Goal: Task Accomplishment & Management: Manage account settings

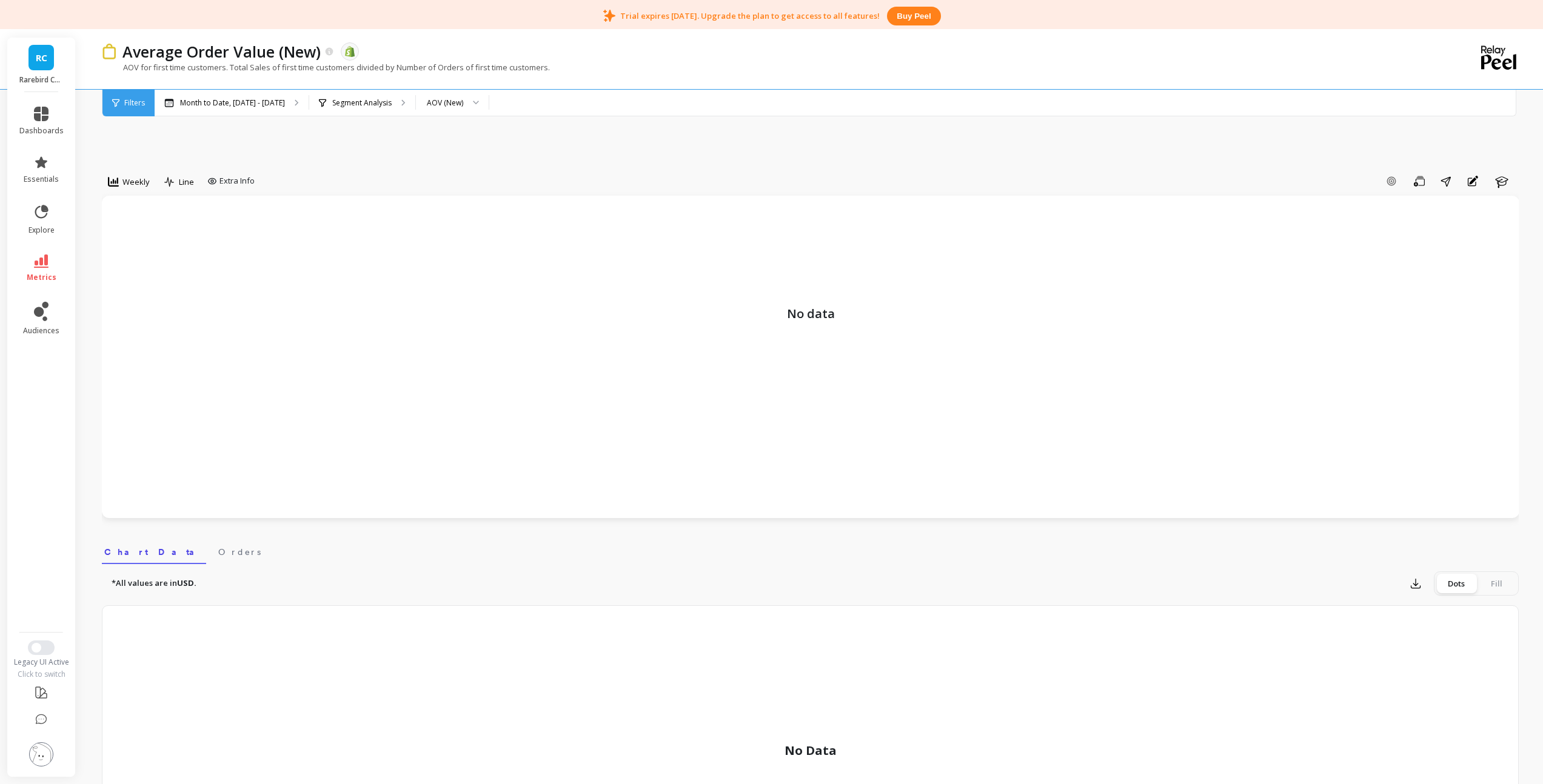
click at [38, 762] on img at bounding box center [41, 754] width 24 height 24
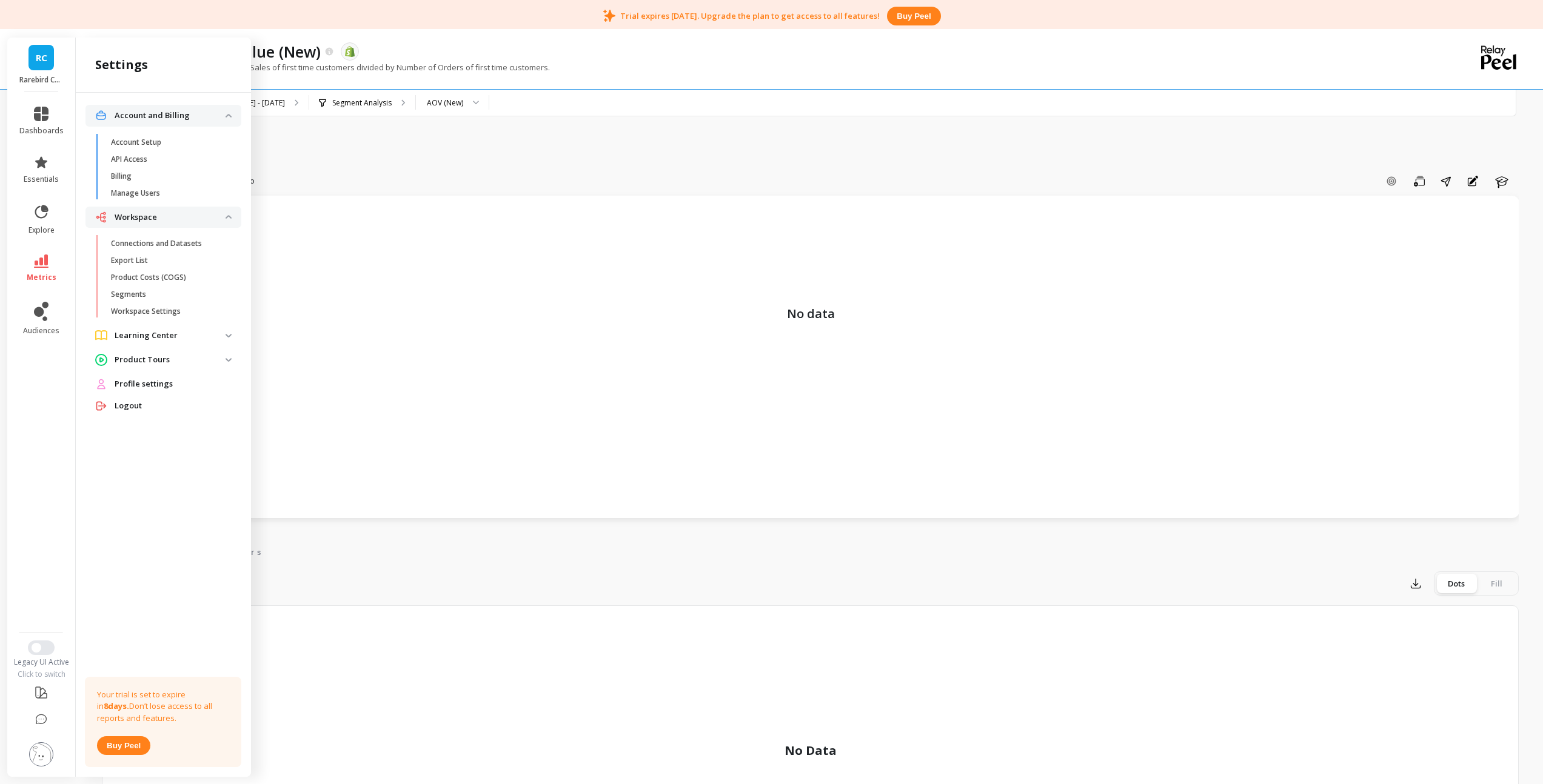
click at [129, 747] on button "Buy peel" at bounding box center [124, 745] width 53 height 19
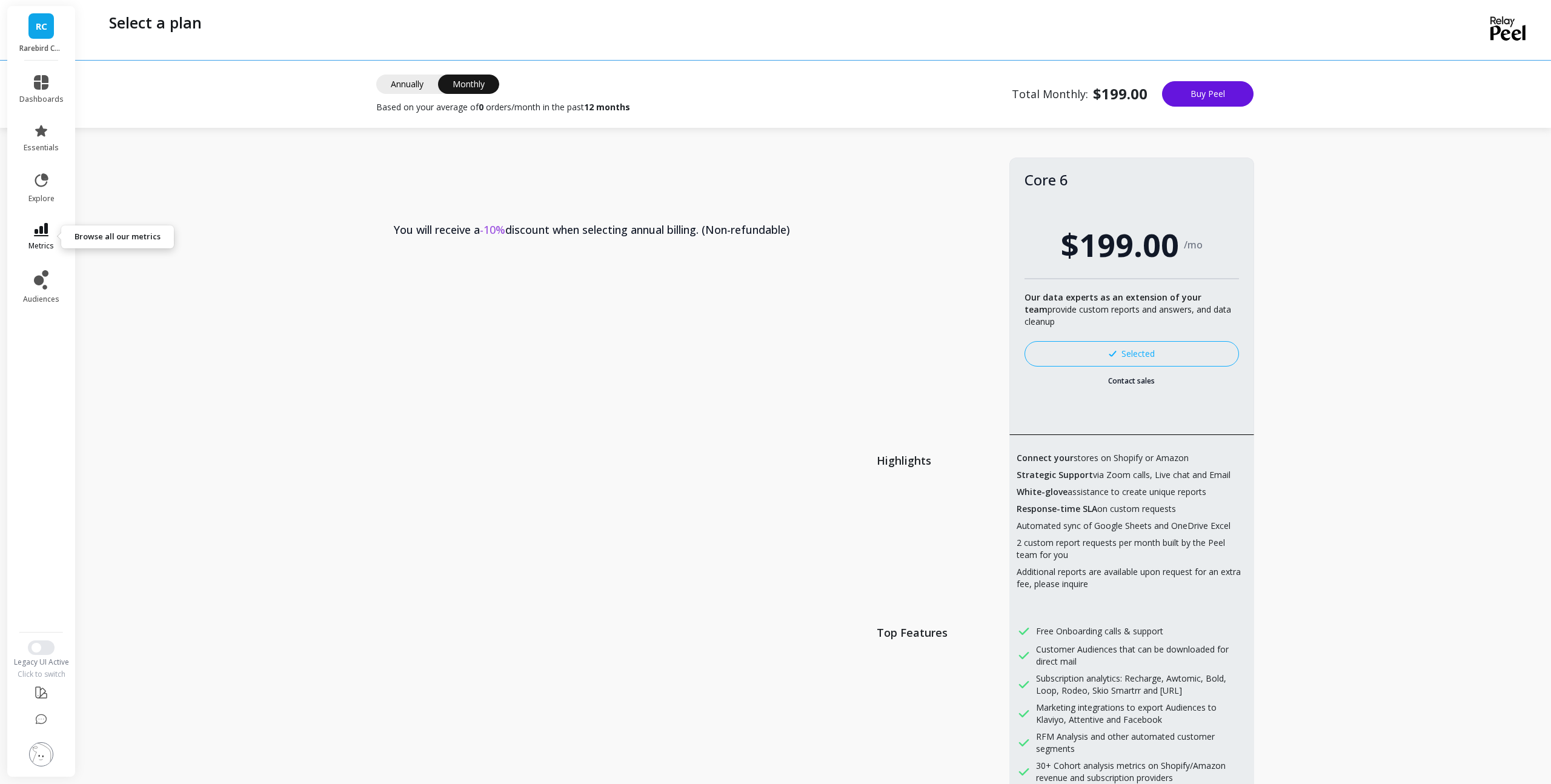
click at [47, 235] on icon at bounding box center [41, 229] width 15 height 13
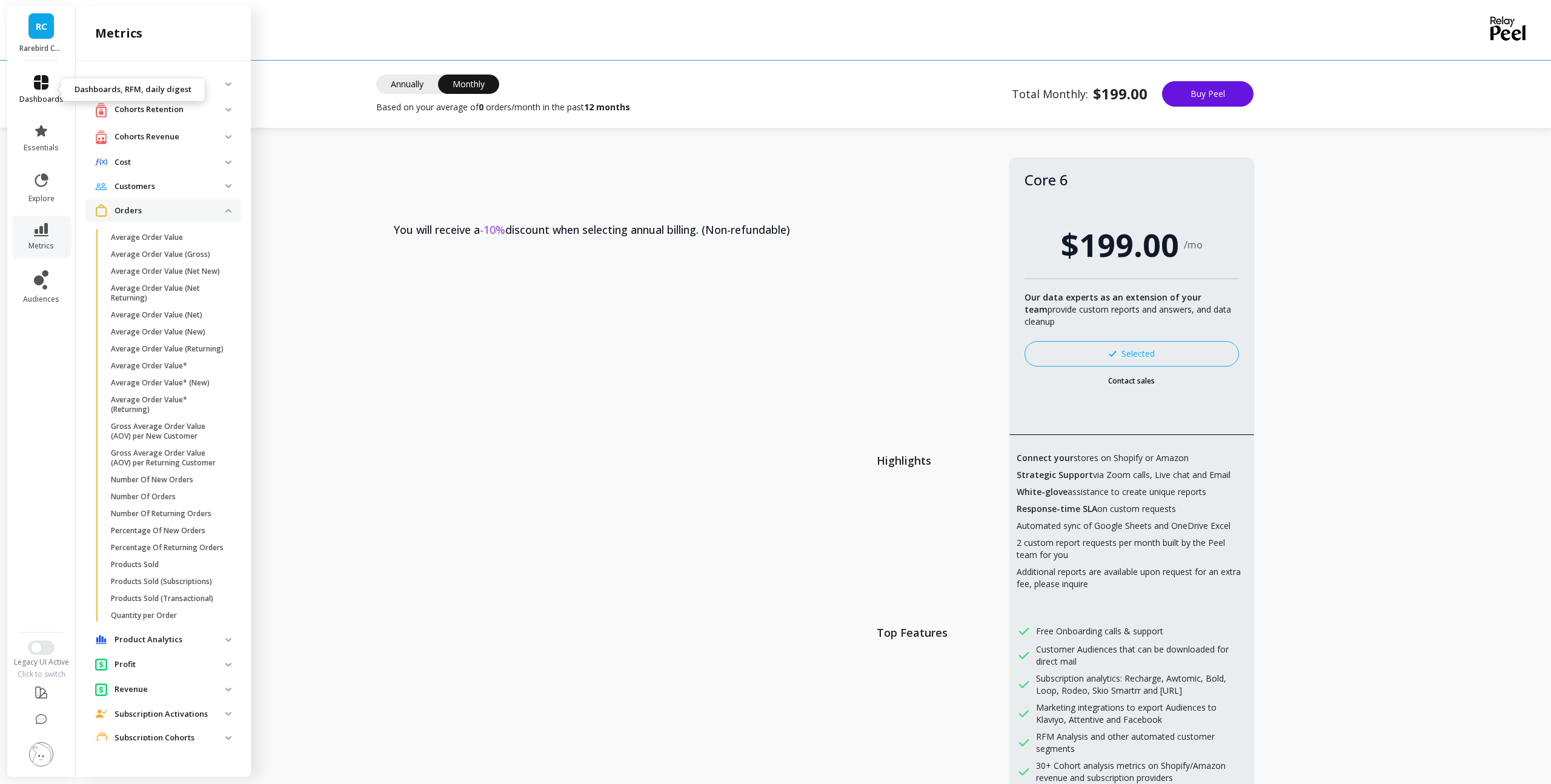
click at [45, 82] on icon at bounding box center [41, 82] width 15 height 15
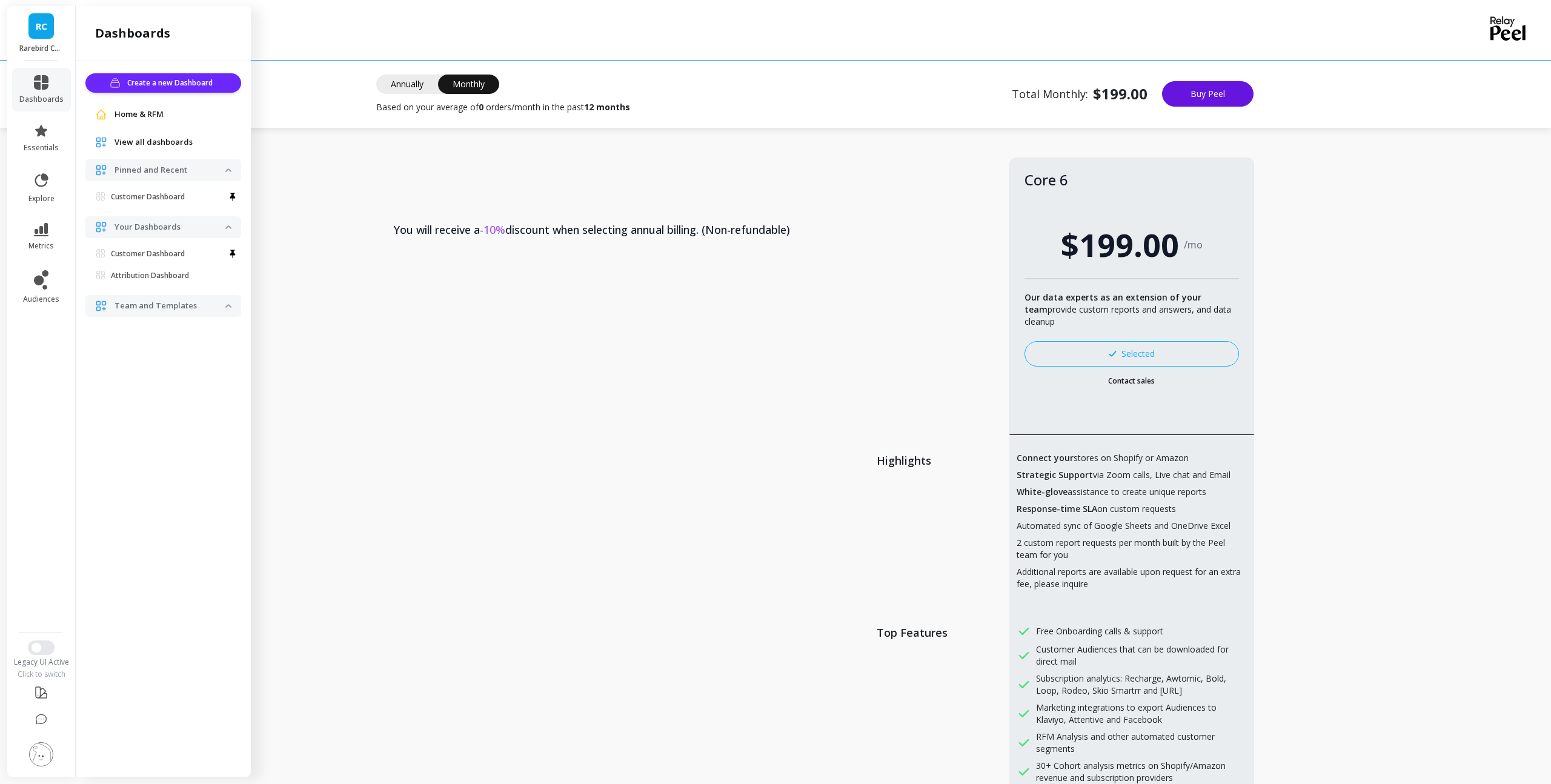
click at [38, 21] on span "RC" at bounding box center [41, 26] width 12 height 14
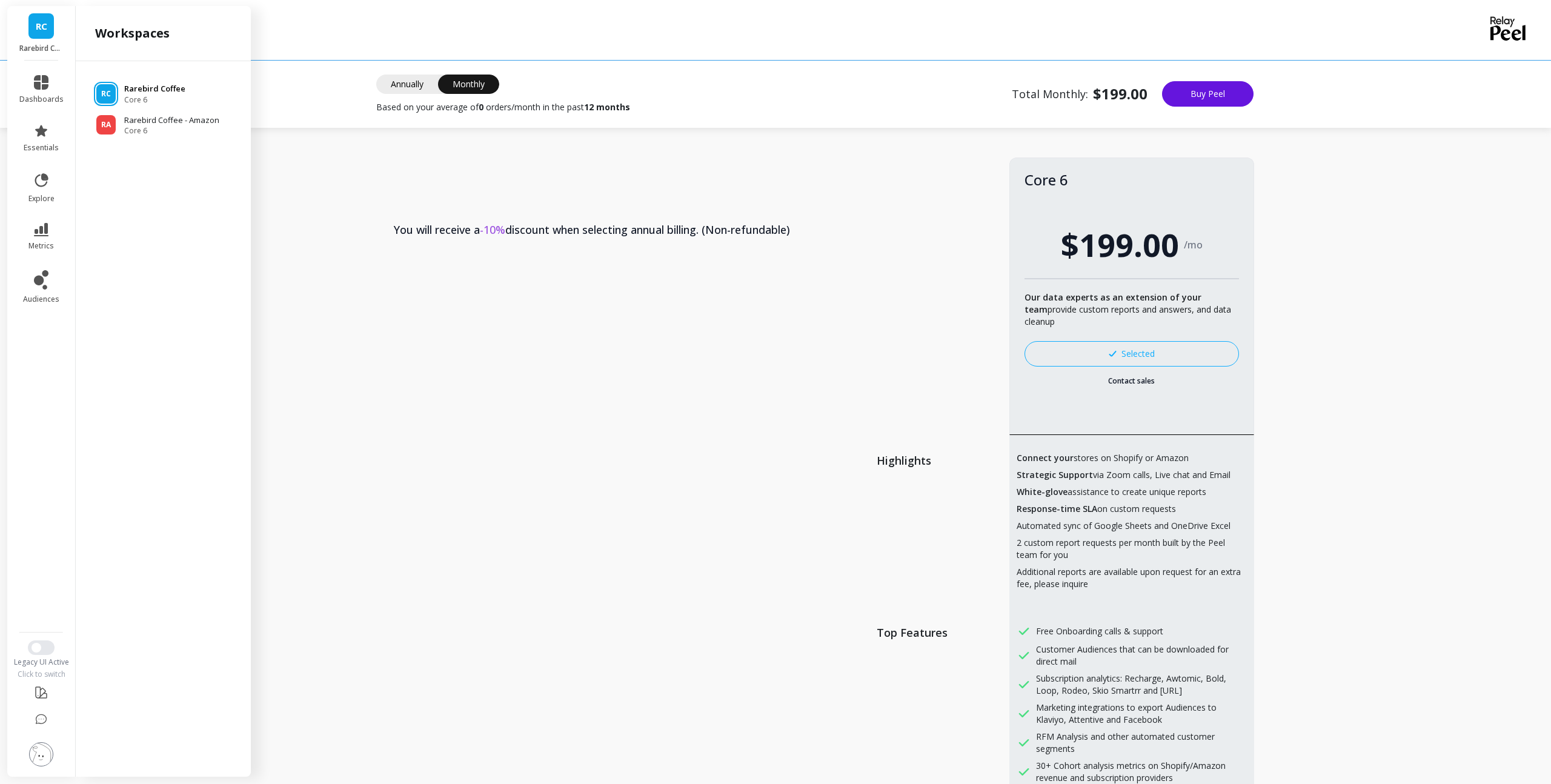
click at [161, 92] on p "Rarebird Coffee" at bounding box center [155, 89] width 61 height 12
click at [161, 90] on p "Rarebird Coffee" at bounding box center [155, 89] width 61 height 12
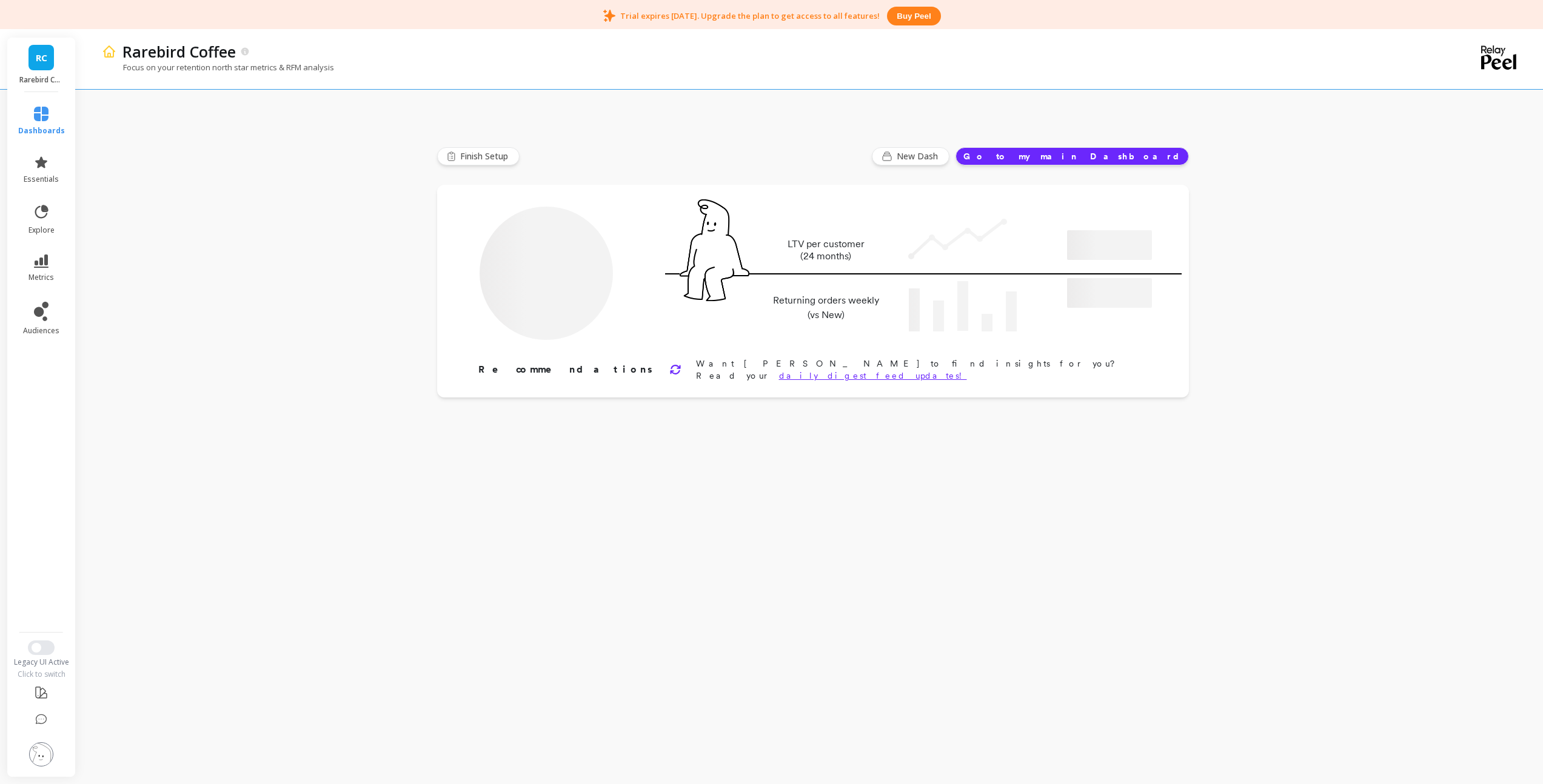
click at [42, 760] on img at bounding box center [41, 754] width 24 height 24
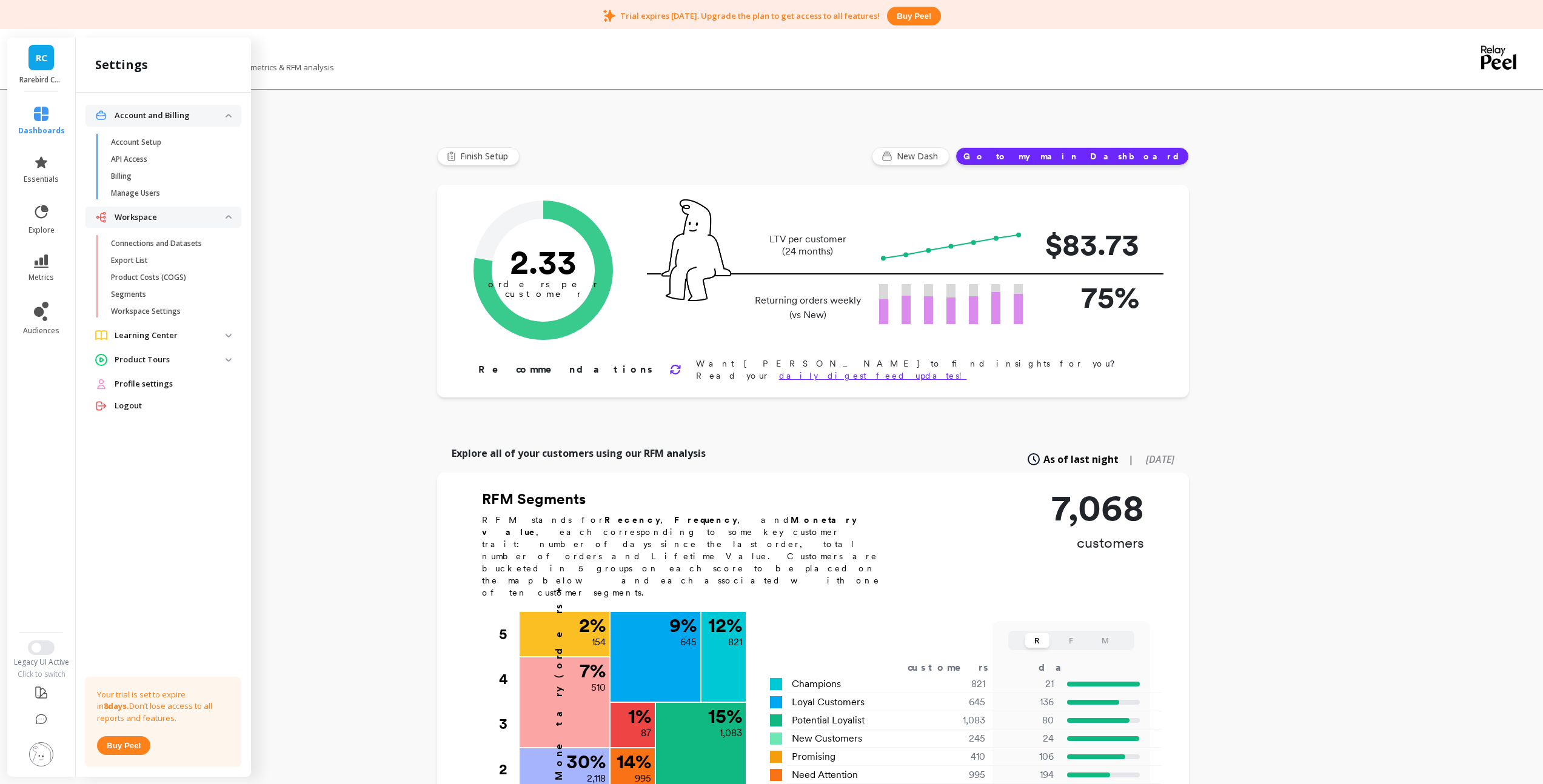
click at [130, 745] on button "Buy peel" at bounding box center [124, 745] width 53 height 19
click at [111, 746] on button "Buy peel" at bounding box center [124, 745] width 53 height 19
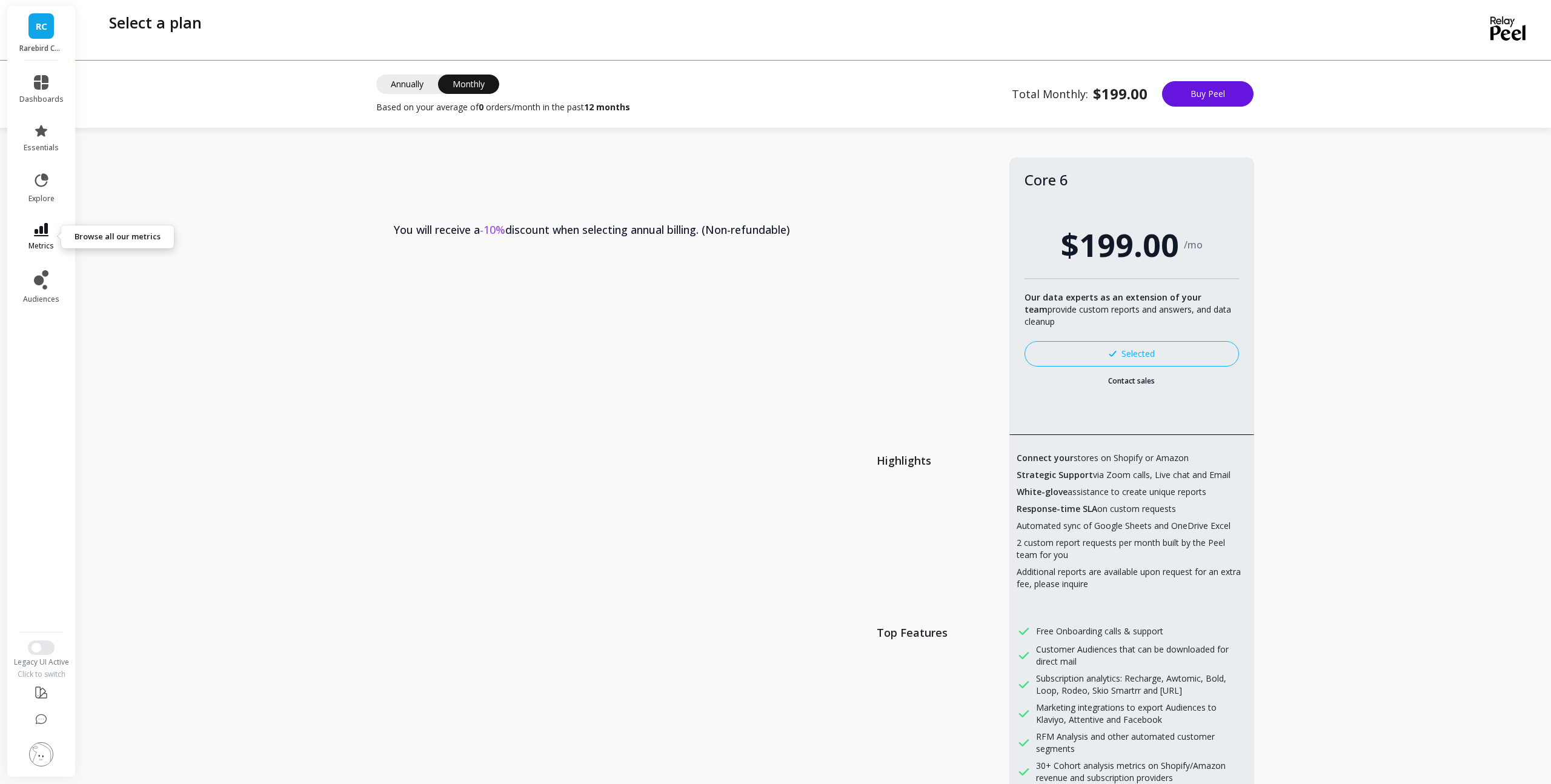
click at [49, 227] on link "metrics" at bounding box center [41, 237] width 44 height 28
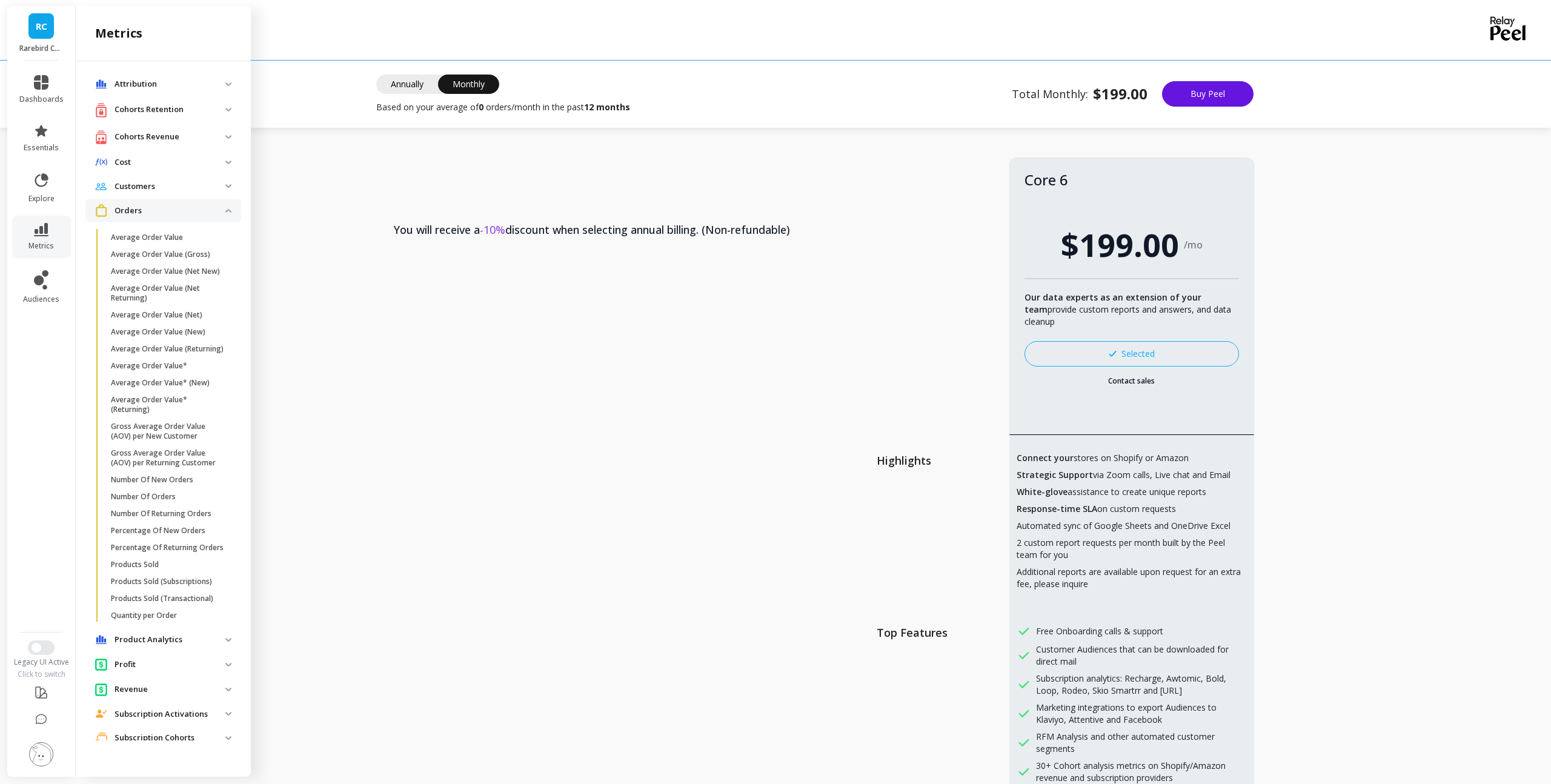
click at [216, 208] on span "Orders" at bounding box center [163, 210] width 155 height 22
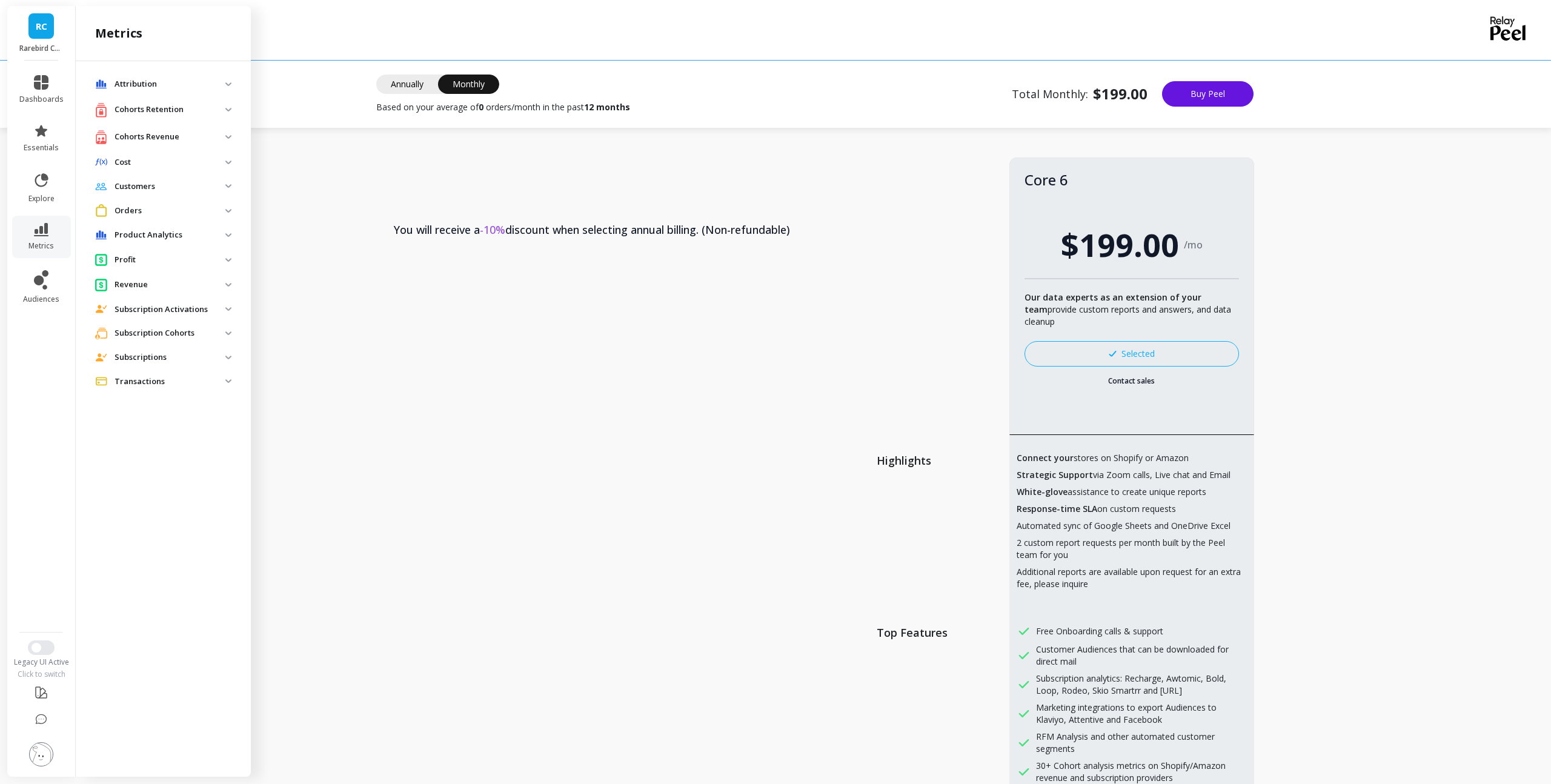
click at [40, 32] on span "RC" at bounding box center [41, 26] width 12 height 14
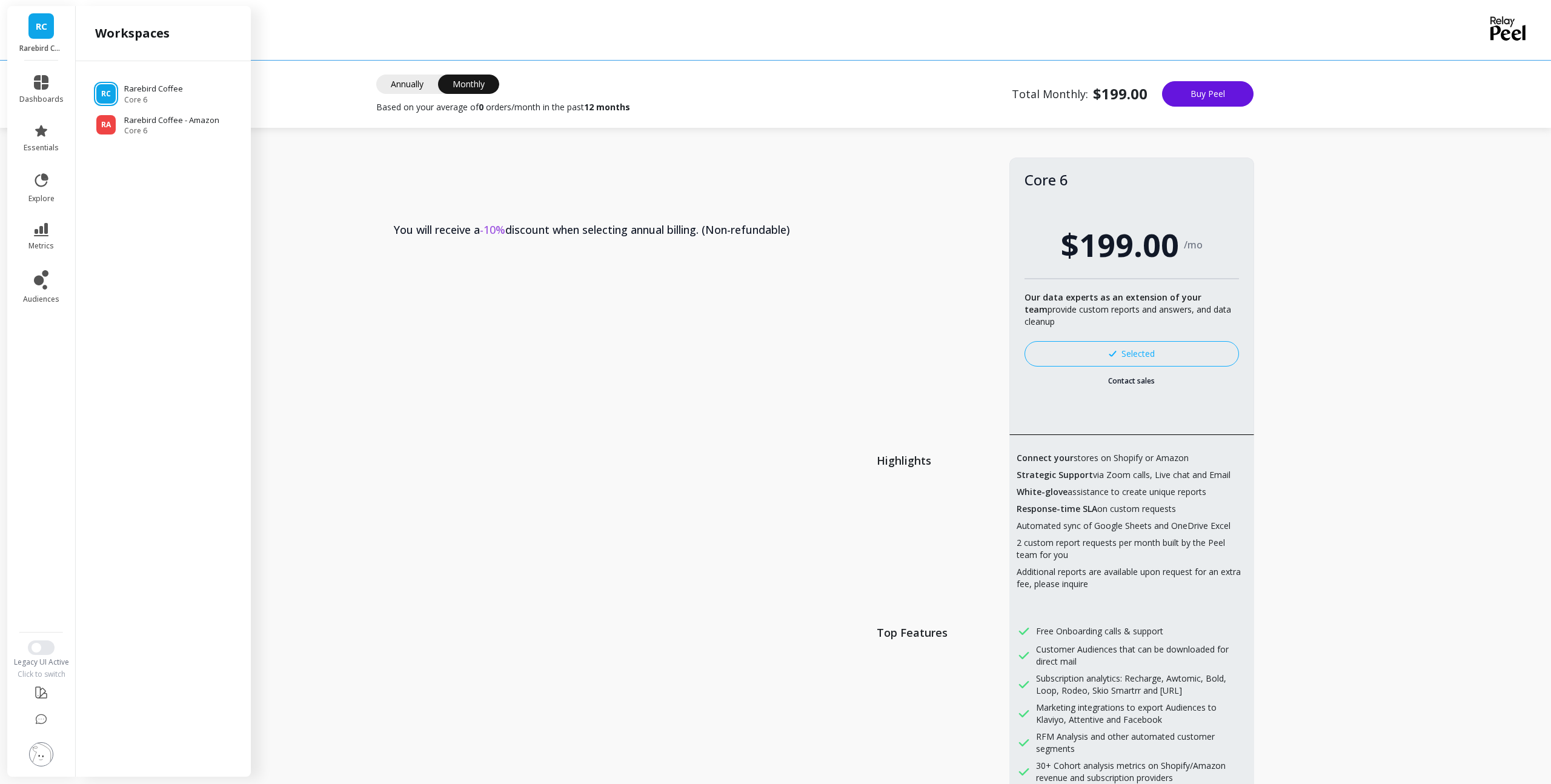
click at [42, 750] on img at bounding box center [41, 754] width 24 height 24
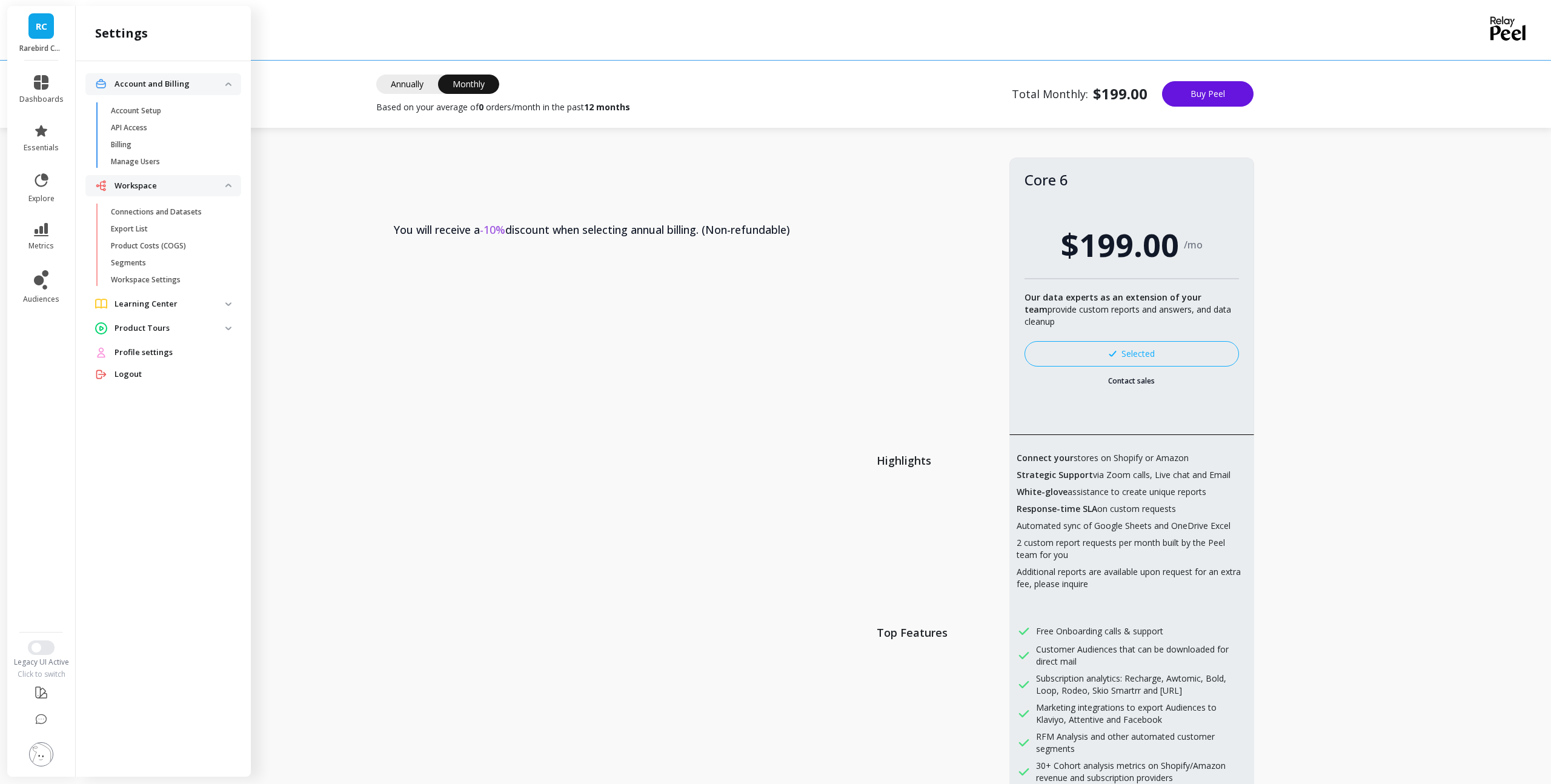
click at [132, 351] on span "Profile settings" at bounding box center [144, 352] width 58 height 12
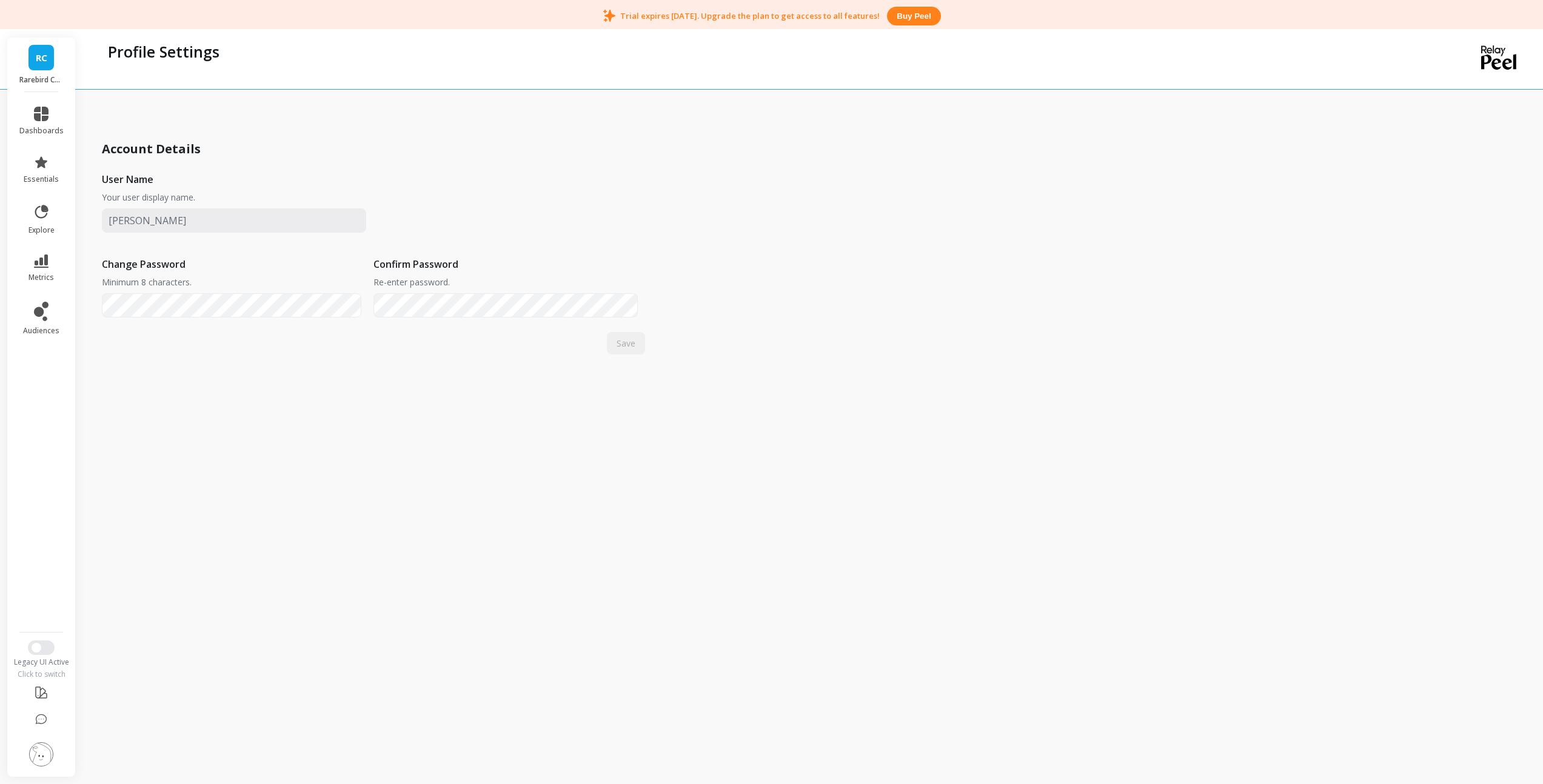
click at [44, 757] on img at bounding box center [41, 754] width 24 height 24
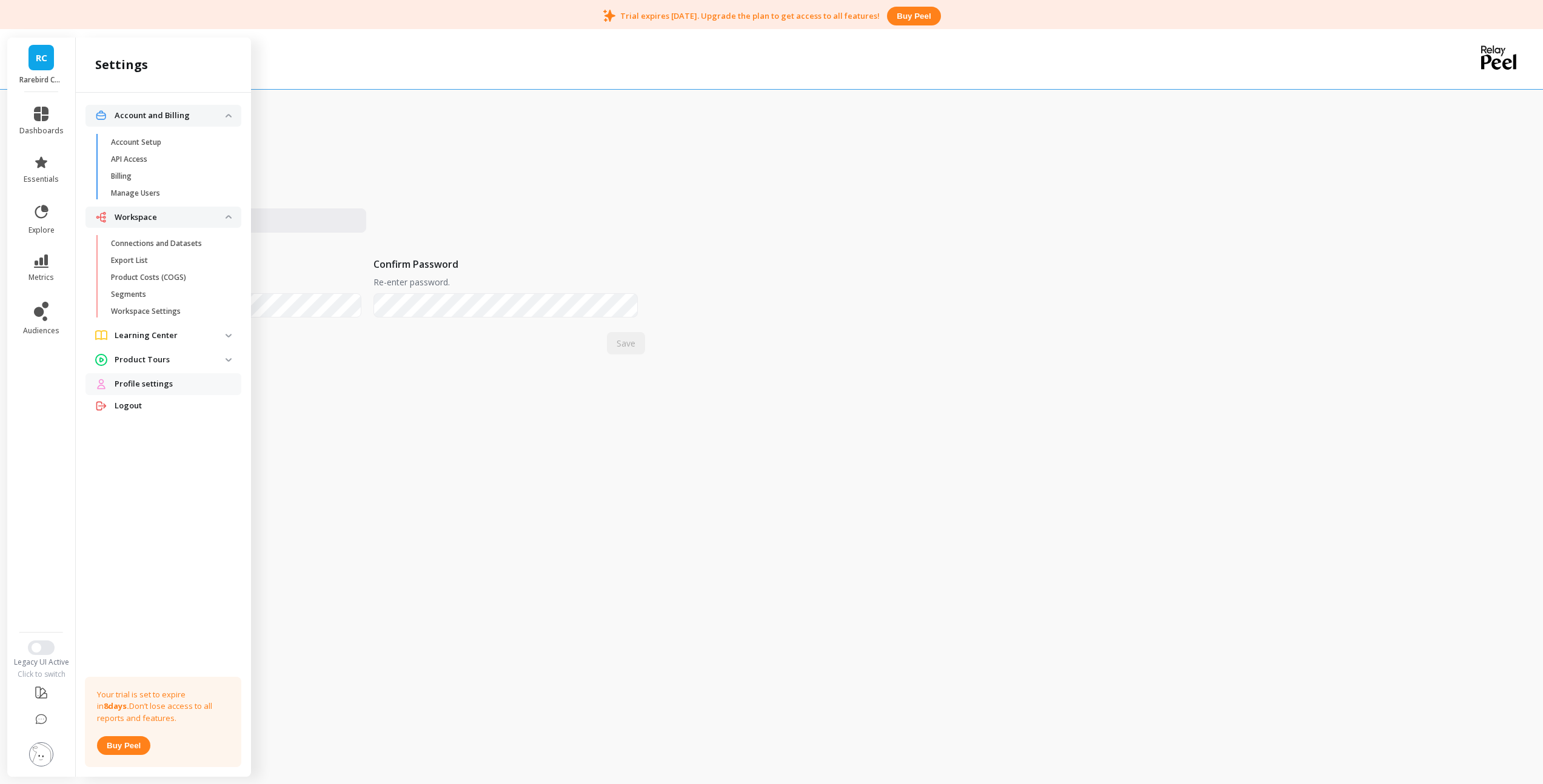
click at [121, 142] on p "Account Setup" at bounding box center [136, 142] width 50 height 10
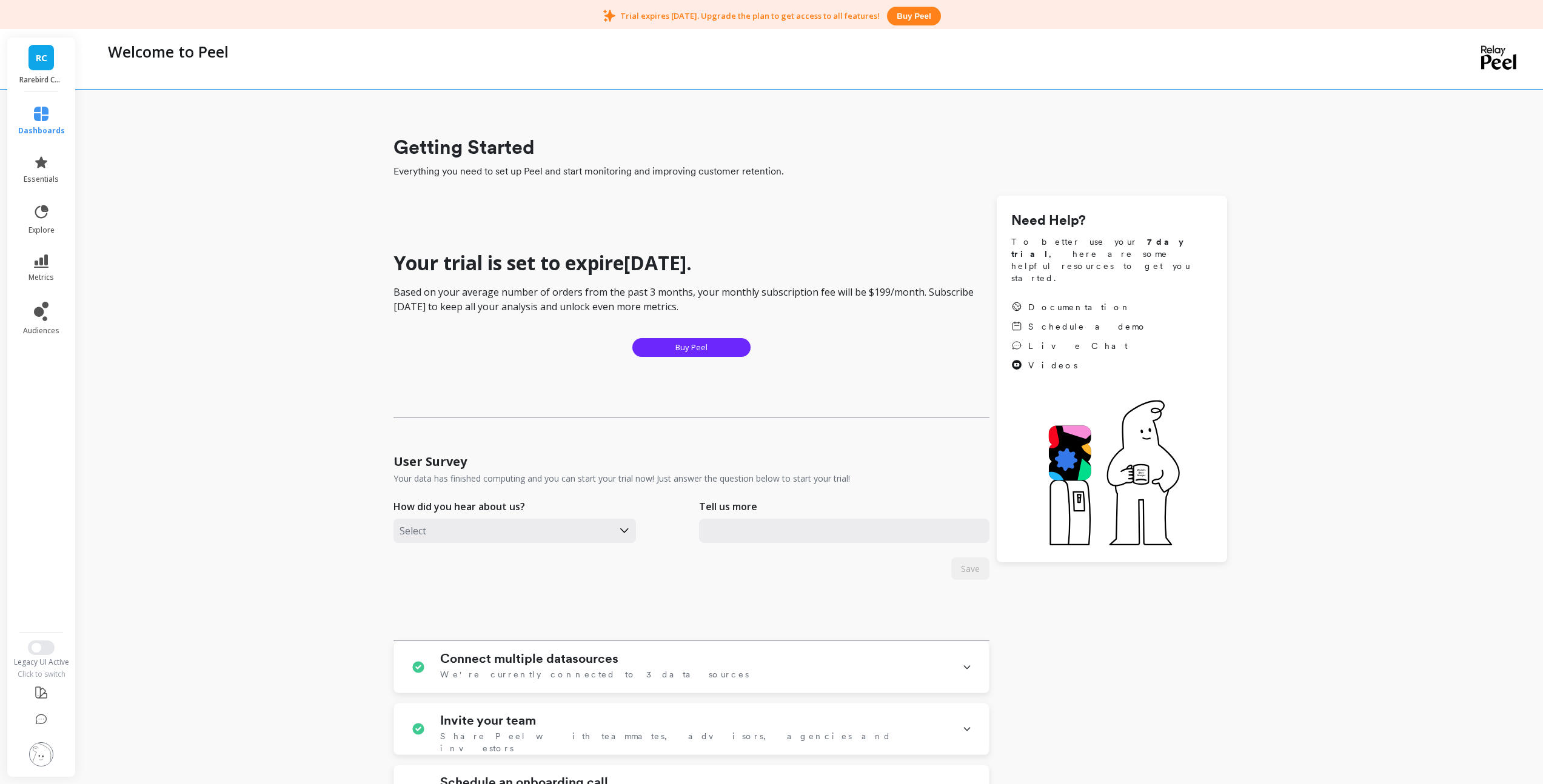
click at [36, 763] on img at bounding box center [41, 754] width 24 height 24
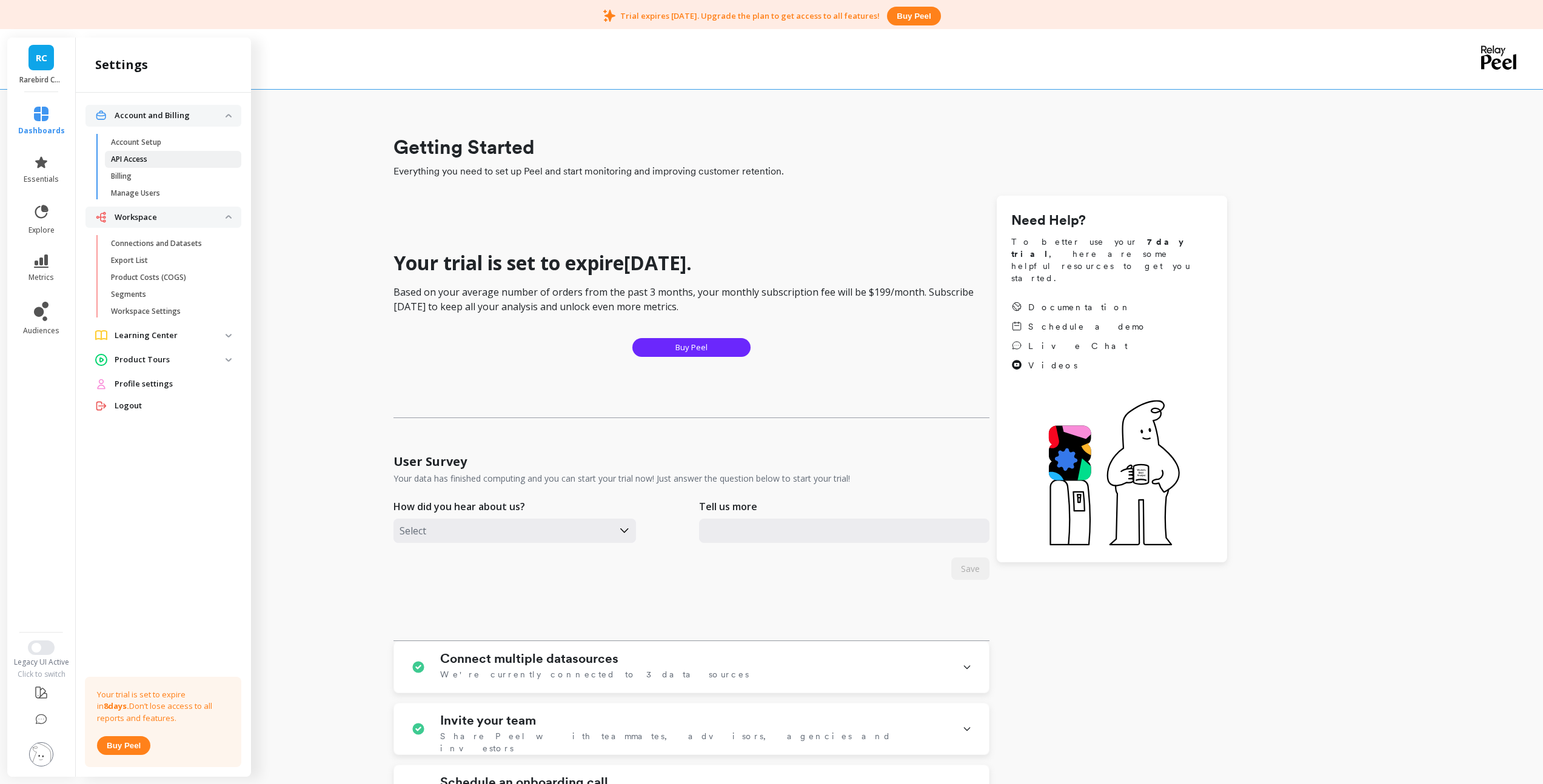
click at [136, 158] on p "API Access" at bounding box center [129, 159] width 36 height 10
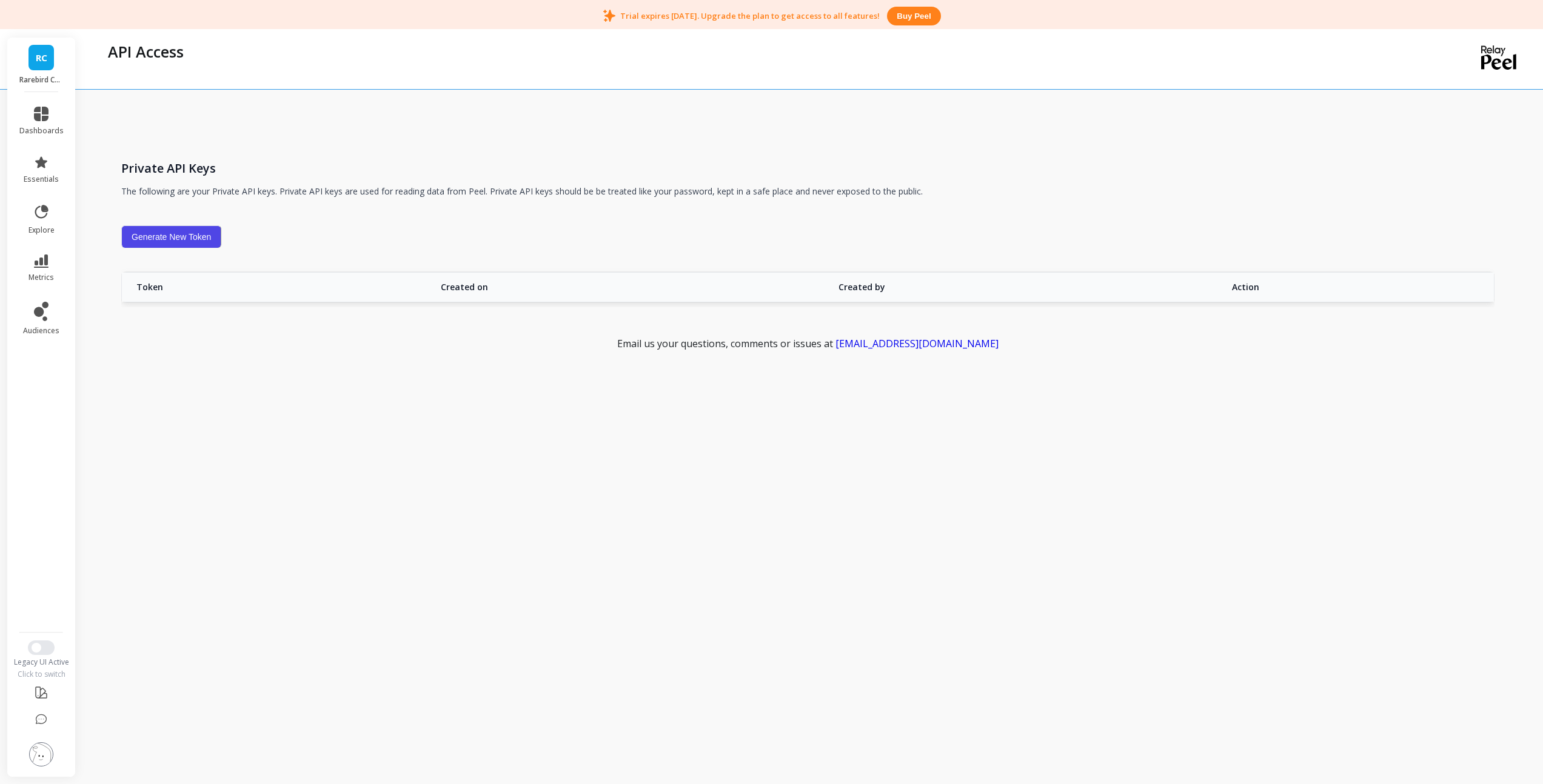
click at [33, 759] on img at bounding box center [41, 754] width 24 height 24
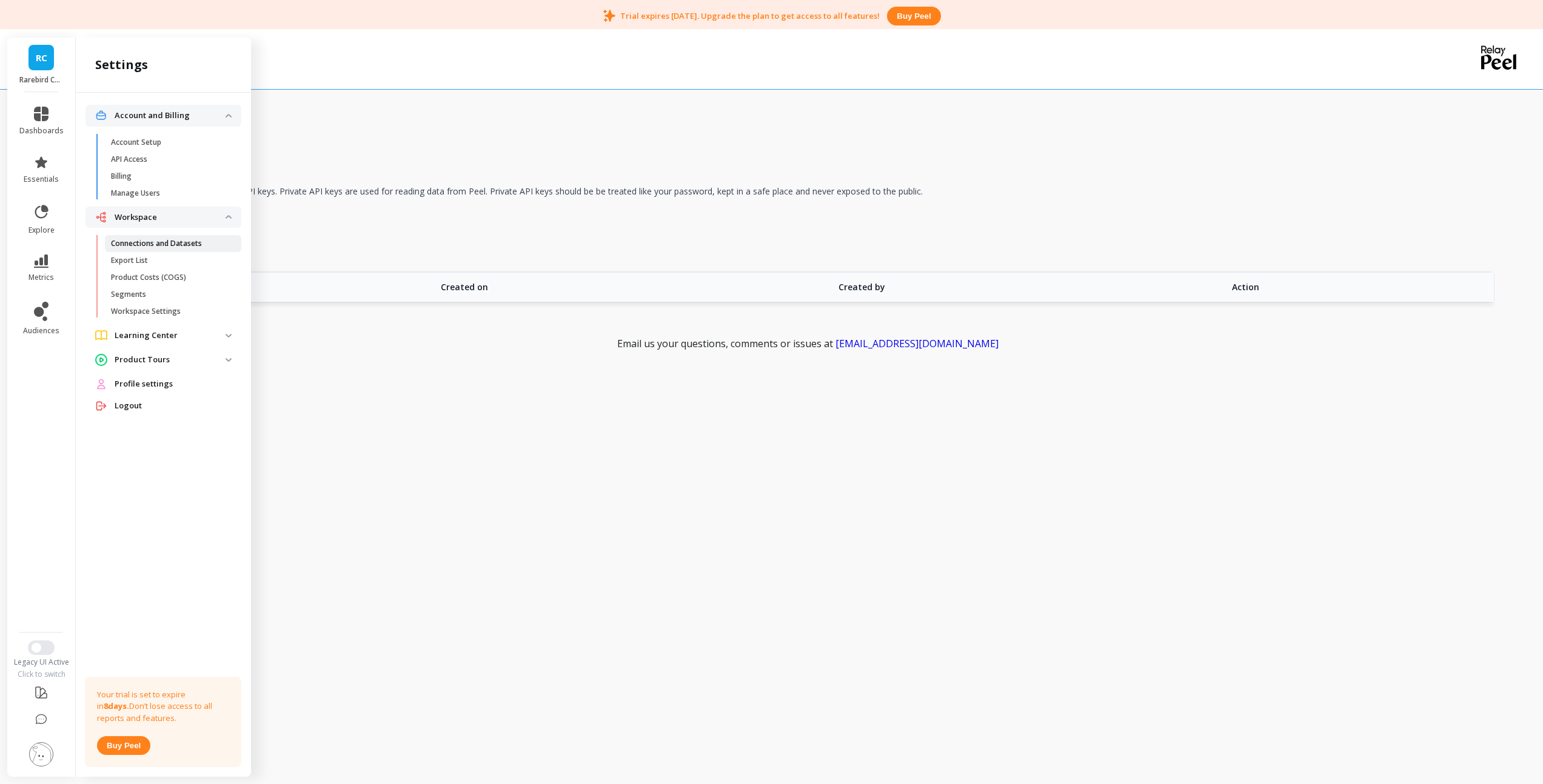
click at [136, 242] on p "Connections and Datasets" at bounding box center [156, 243] width 91 height 10
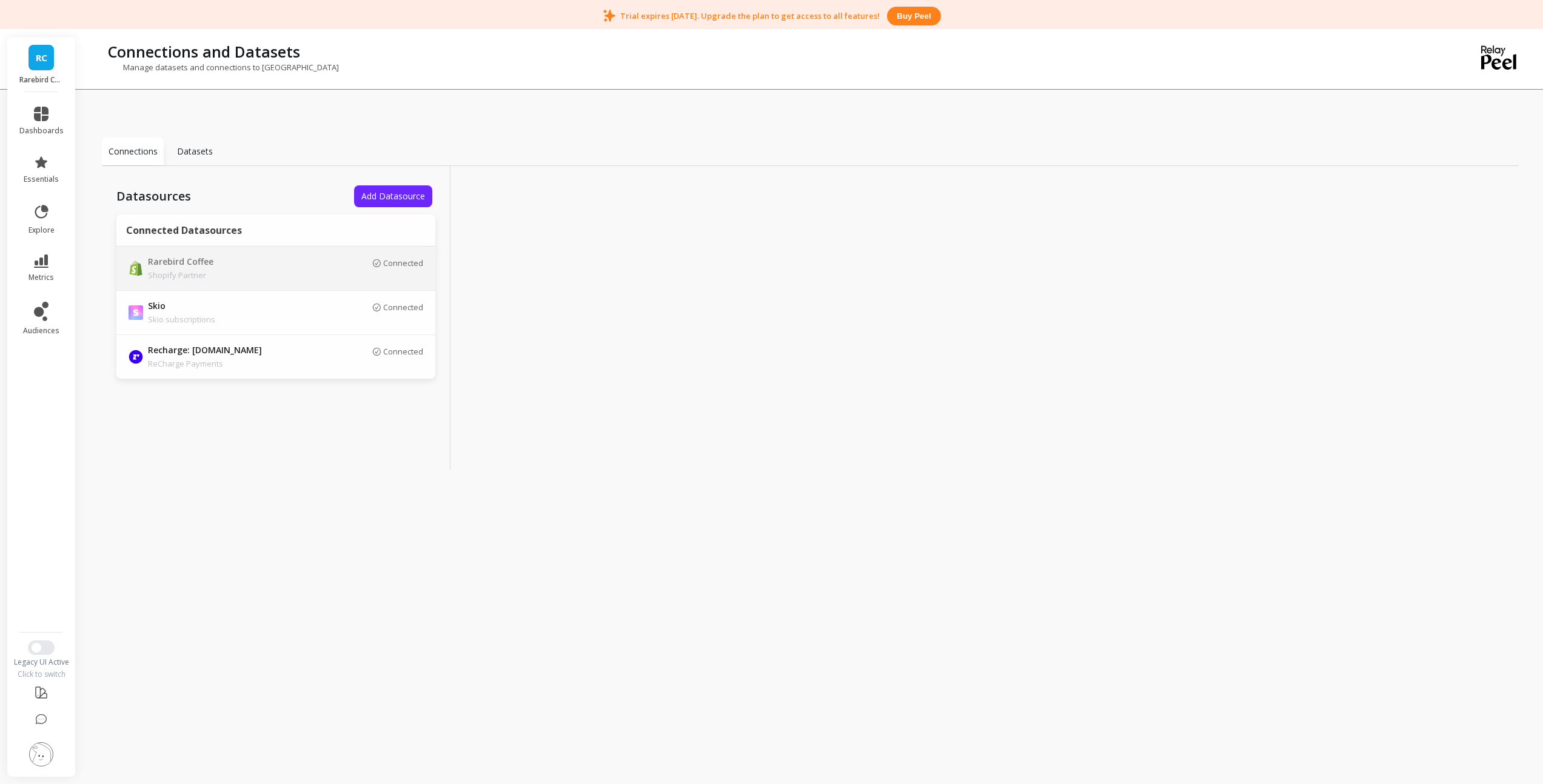
click at [176, 258] on p "Rarebird Coffee" at bounding box center [233, 262] width 170 height 13
drag, startPoint x: 633, startPoint y: 340, endPoint x: 483, endPoint y: 341, distance: 150.0
click at [483, 341] on div "Connector Rarebird Coffee Shopify Store rarebird-nebulab.myshopify.com" at bounding box center [624, 309] width 307 height 118
click at [43, 264] on icon at bounding box center [41, 261] width 15 height 13
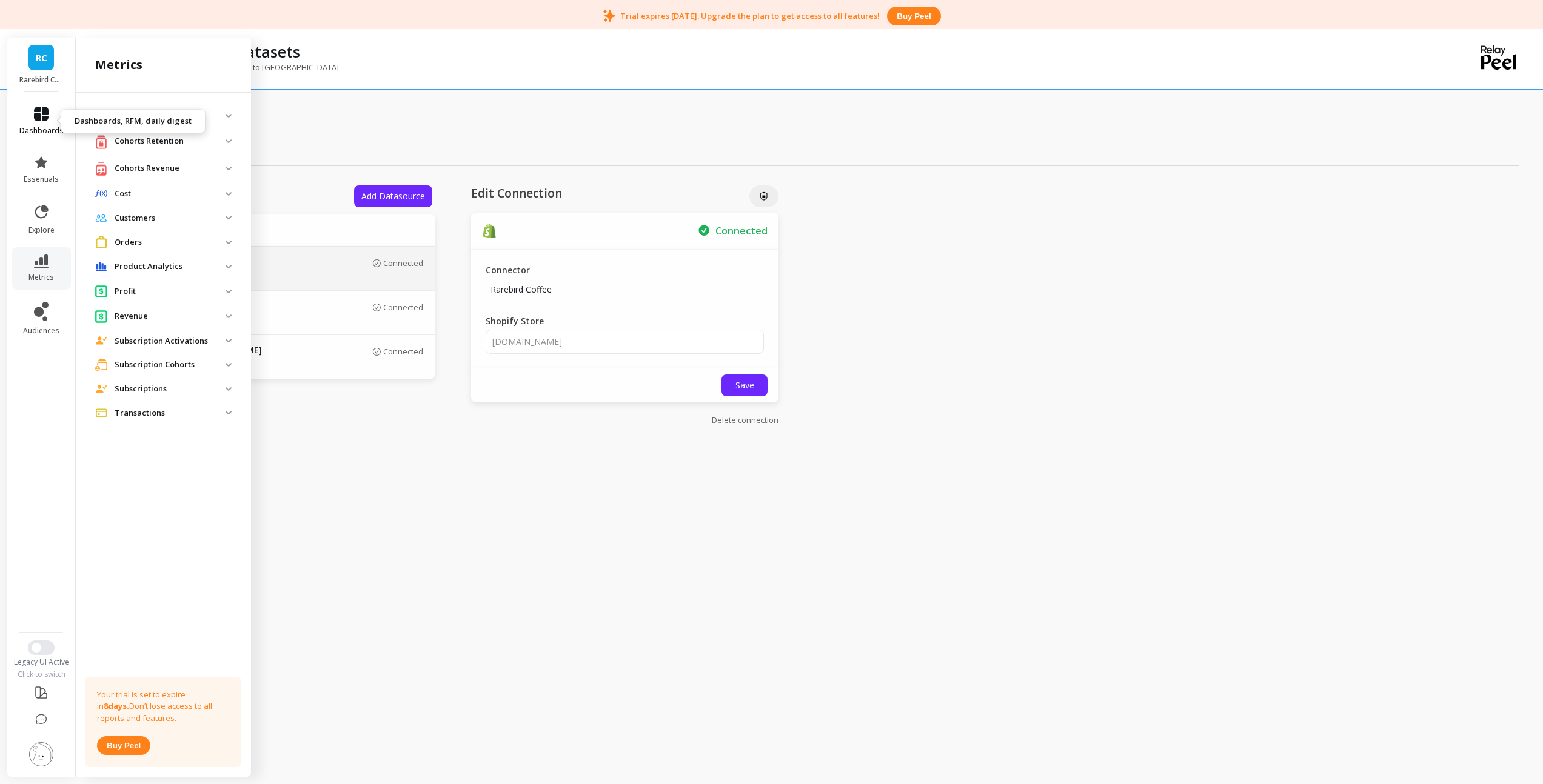
click at [24, 126] on span "dashboards" at bounding box center [41, 130] width 44 height 10
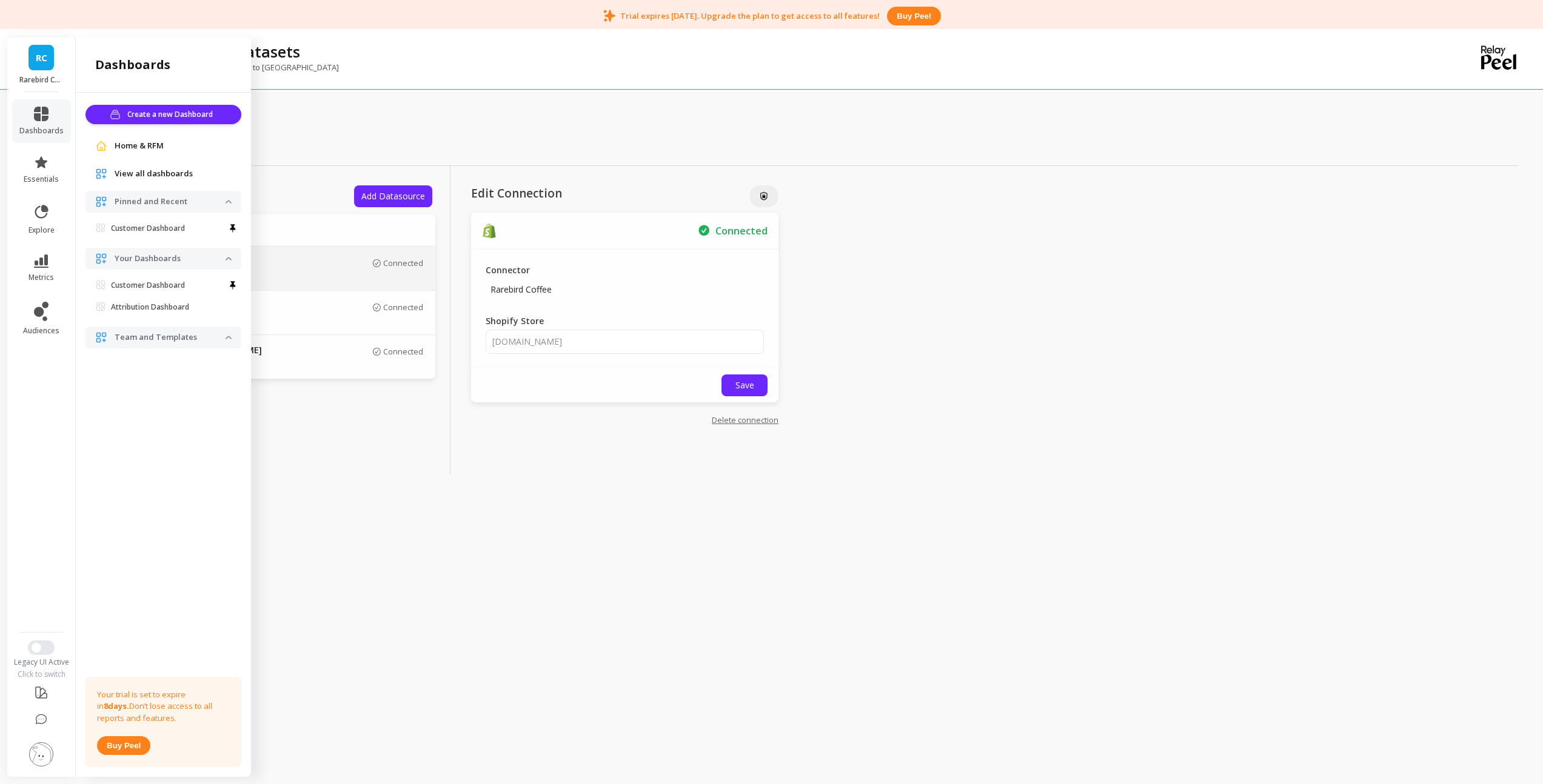
click at [115, 142] on span "Home & RFM" at bounding box center [139, 146] width 49 height 12
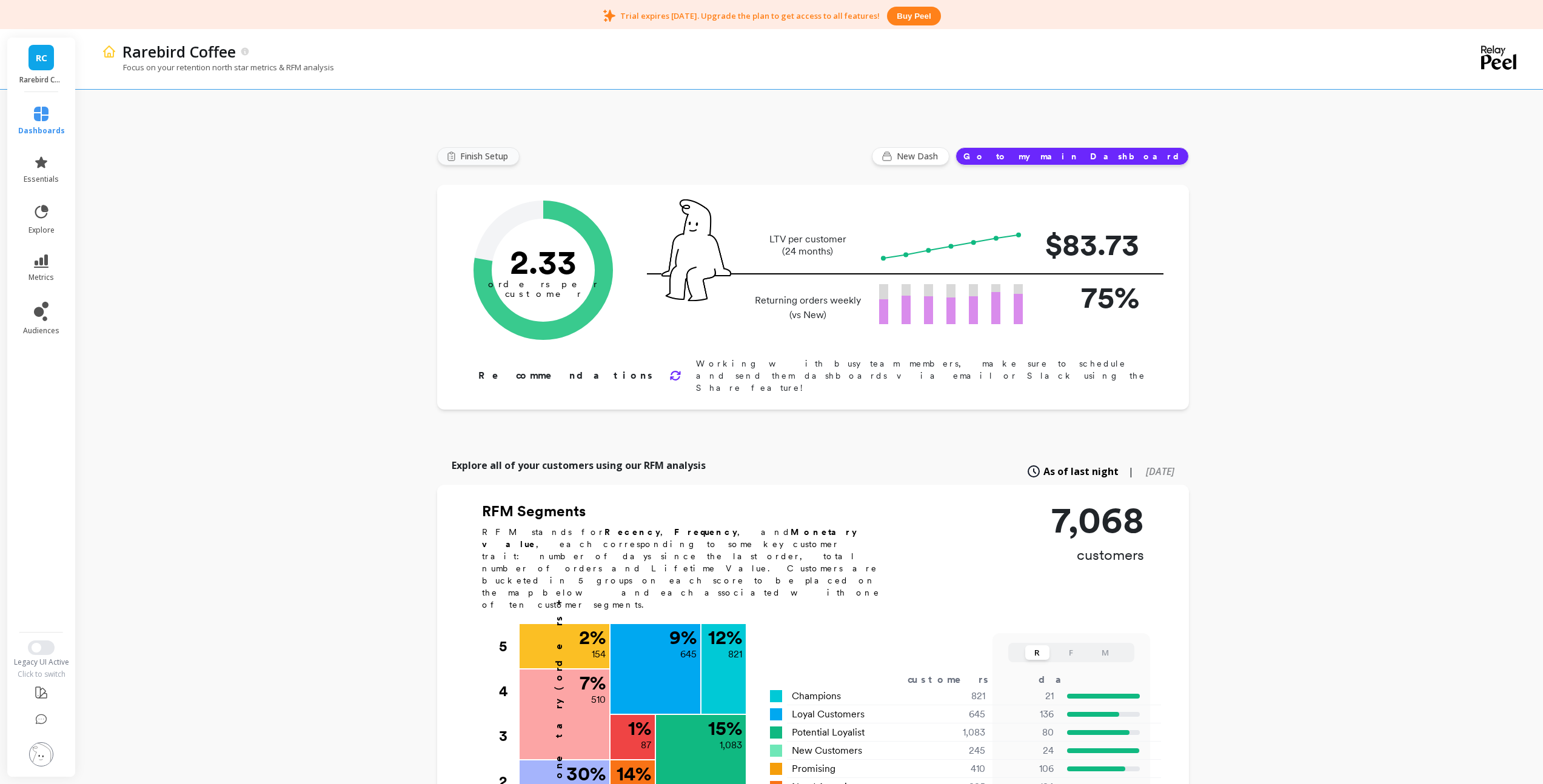
click at [493, 158] on span "Finish Setup" at bounding box center [486, 156] width 52 height 12
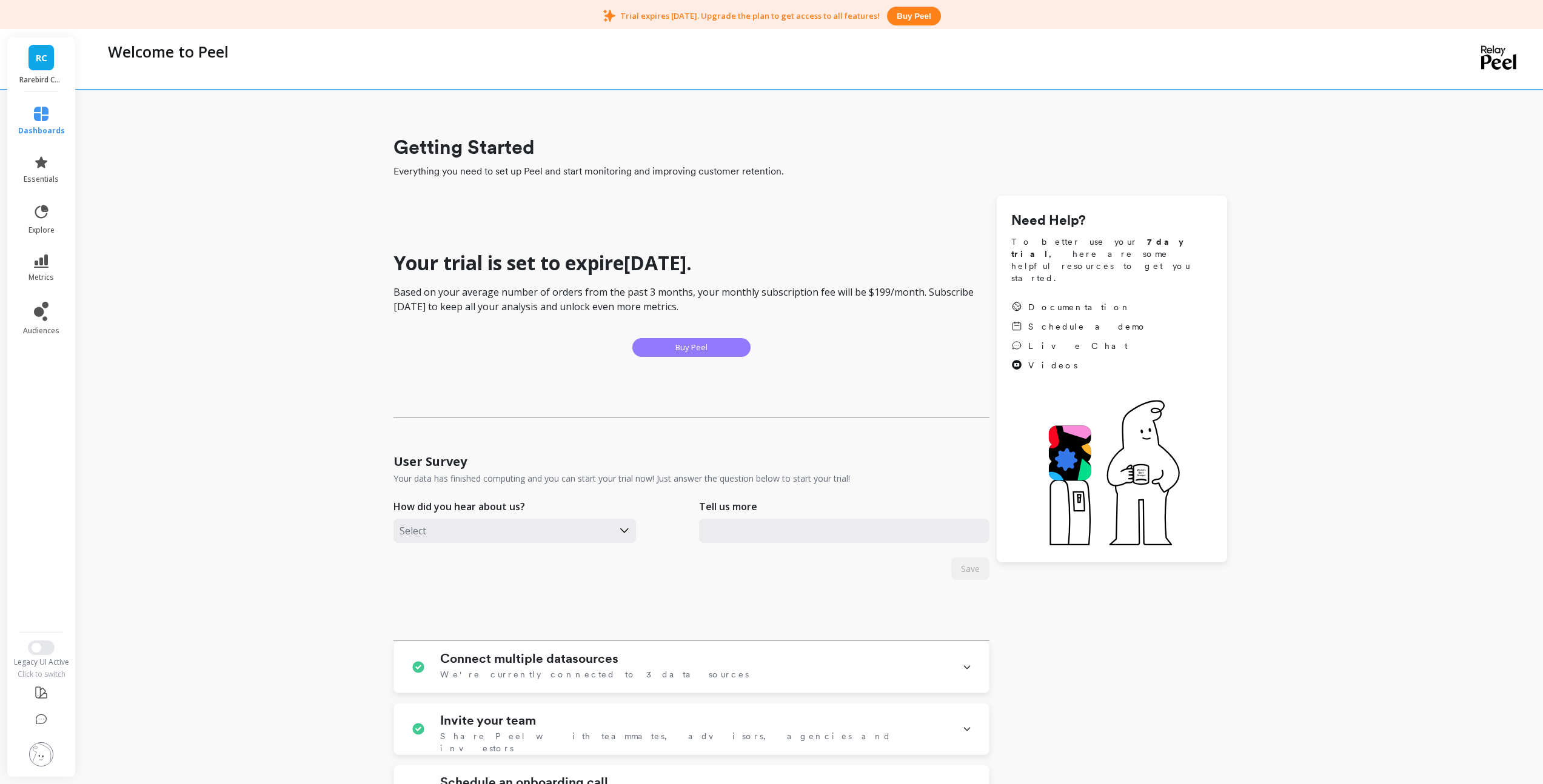
click at [661, 347] on button "Buy Peel" at bounding box center [691, 347] width 119 height 19
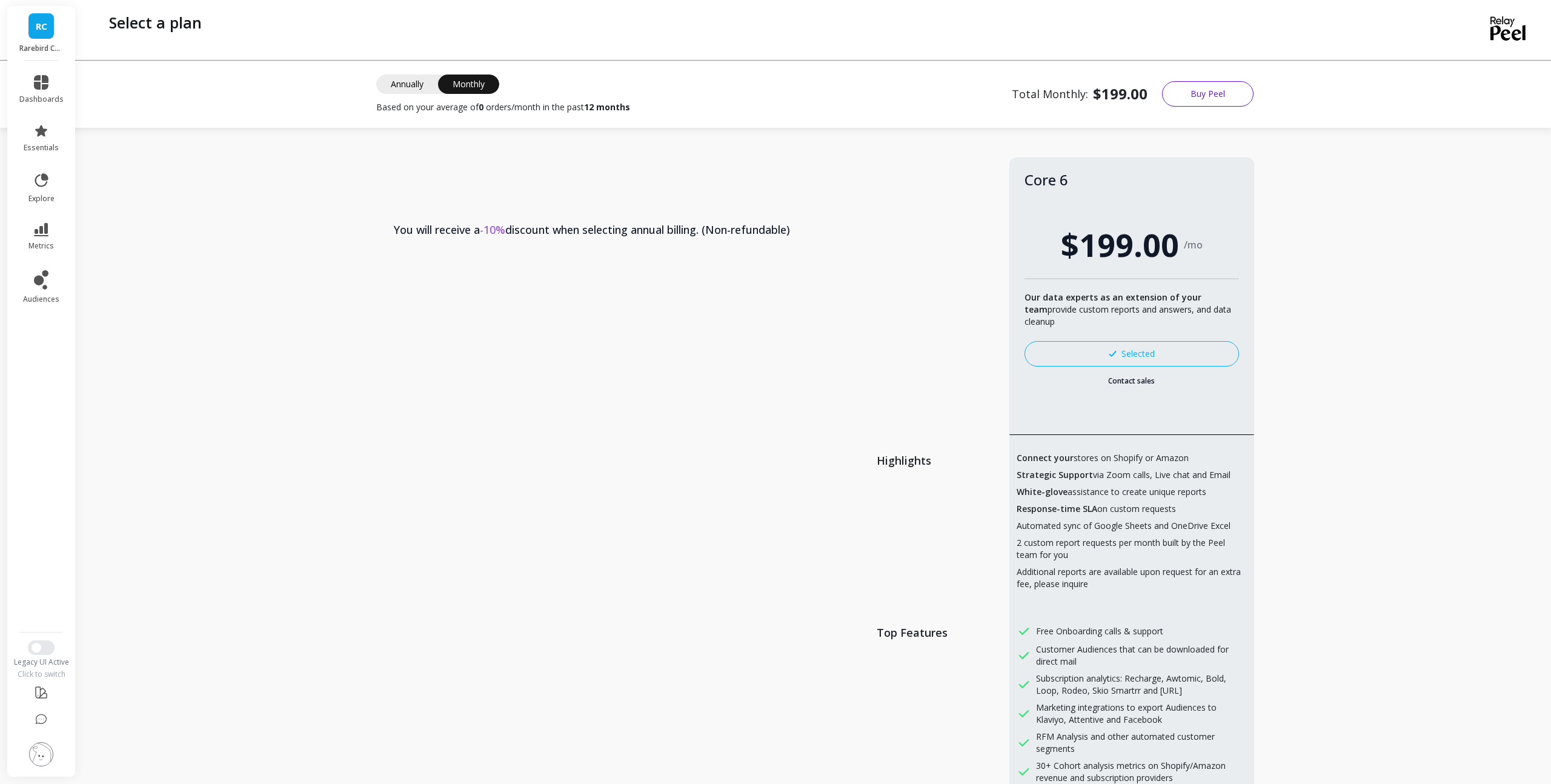
click at [1202, 96] on button "Buy Peel" at bounding box center [1208, 94] width 92 height 25
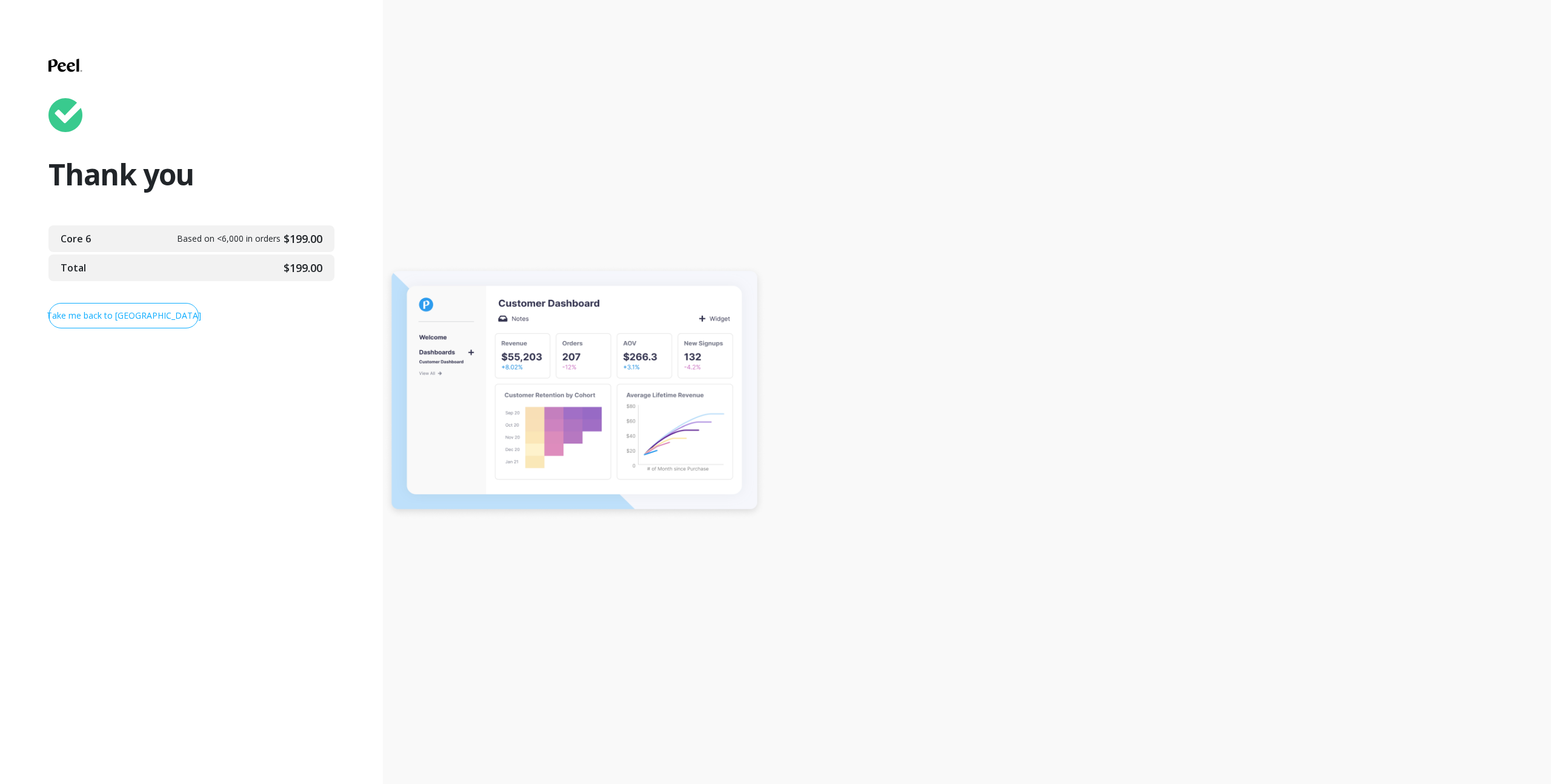
click at [152, 305] on link "Take me back to Peel" at bounding box center [123, 315] width 150 height 25
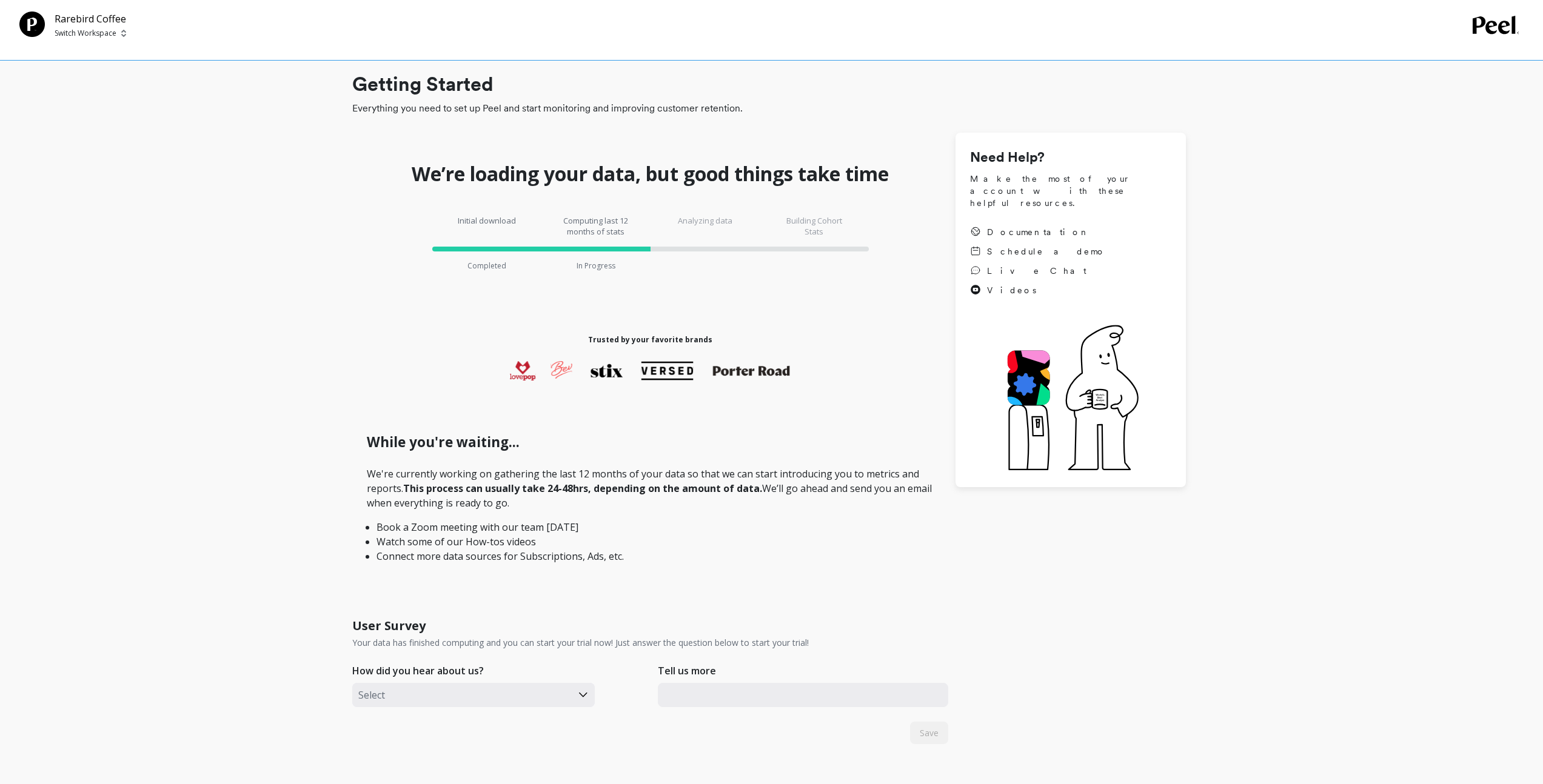
click at [79, 28] on p "Switch Workspace" at bounding box center [85, 33] width 61 height 10
click at [92, 92] on p "Rarebird Coffee" at bounding box center [117, 91] width 61 height 12
click at [1487, 36] on div "Rarebird Coffee Switch Workspace" at bounding box center [769, 25] width 1499 height 27
click at [1485, 27] on icon at bounding box center [1496, 24] width 46 height 19
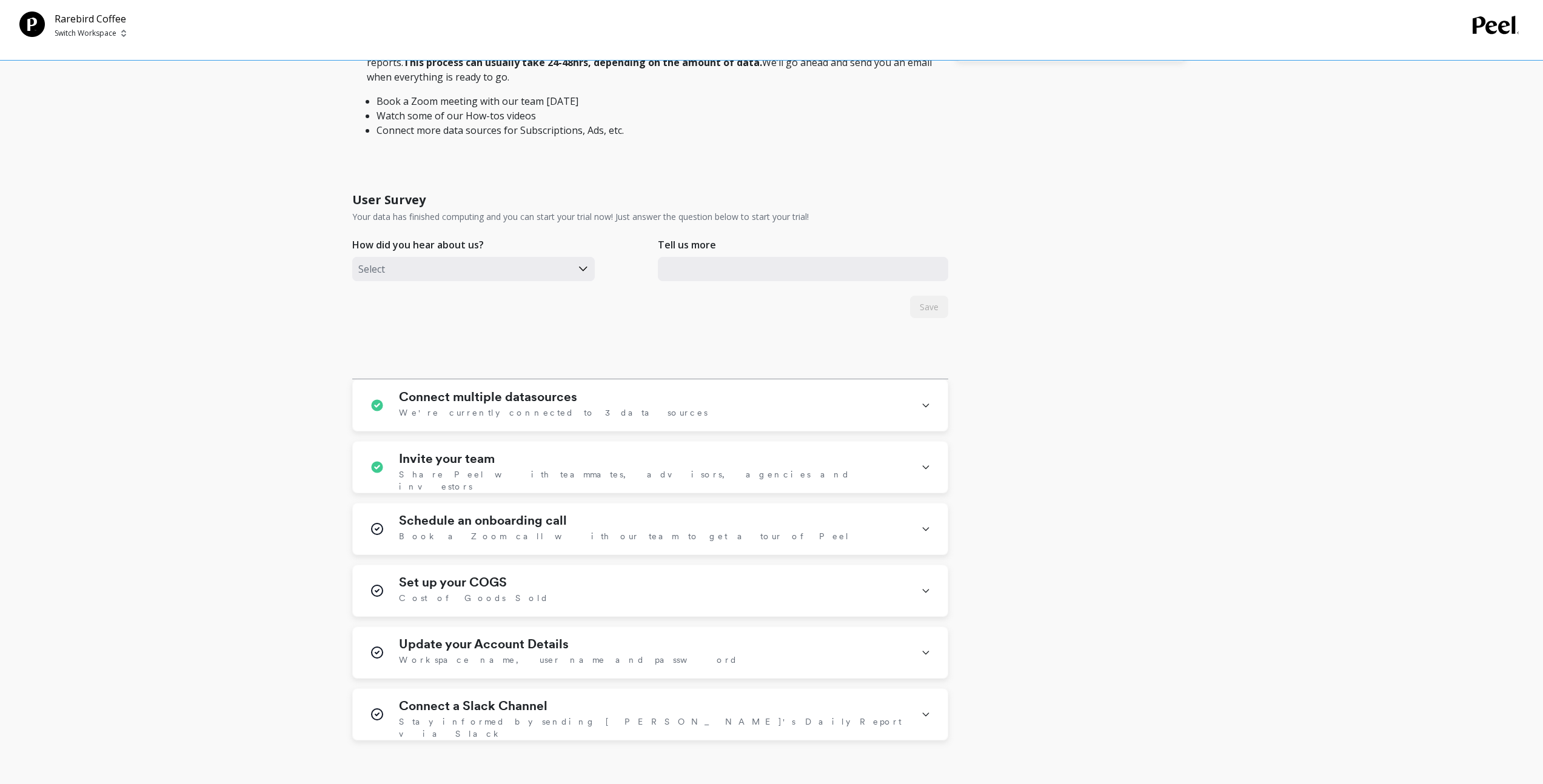
scroll to position [518, 0]
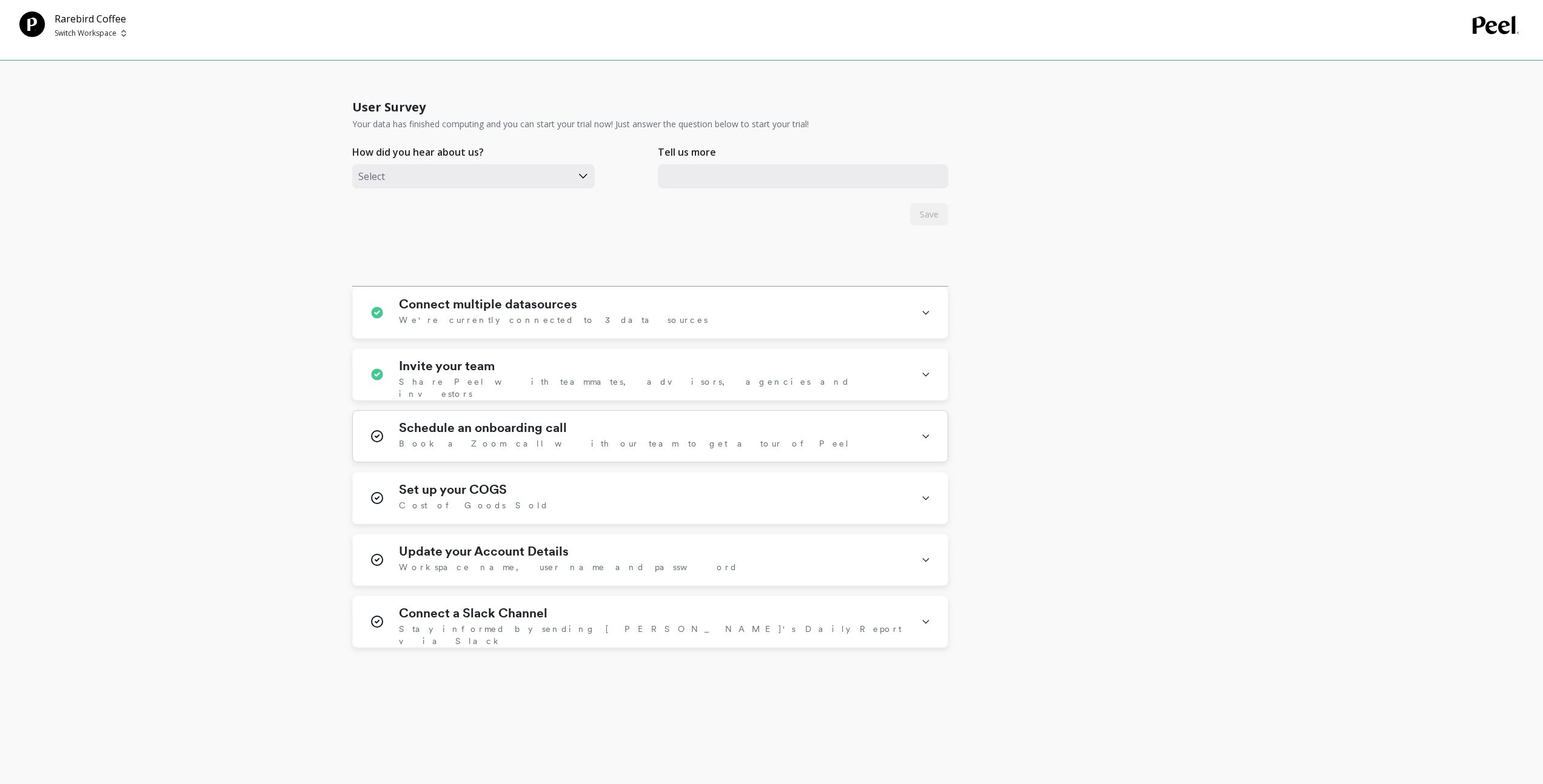
click at [922, 440] on icon at bounding box center [925, 436] width 10 height 32
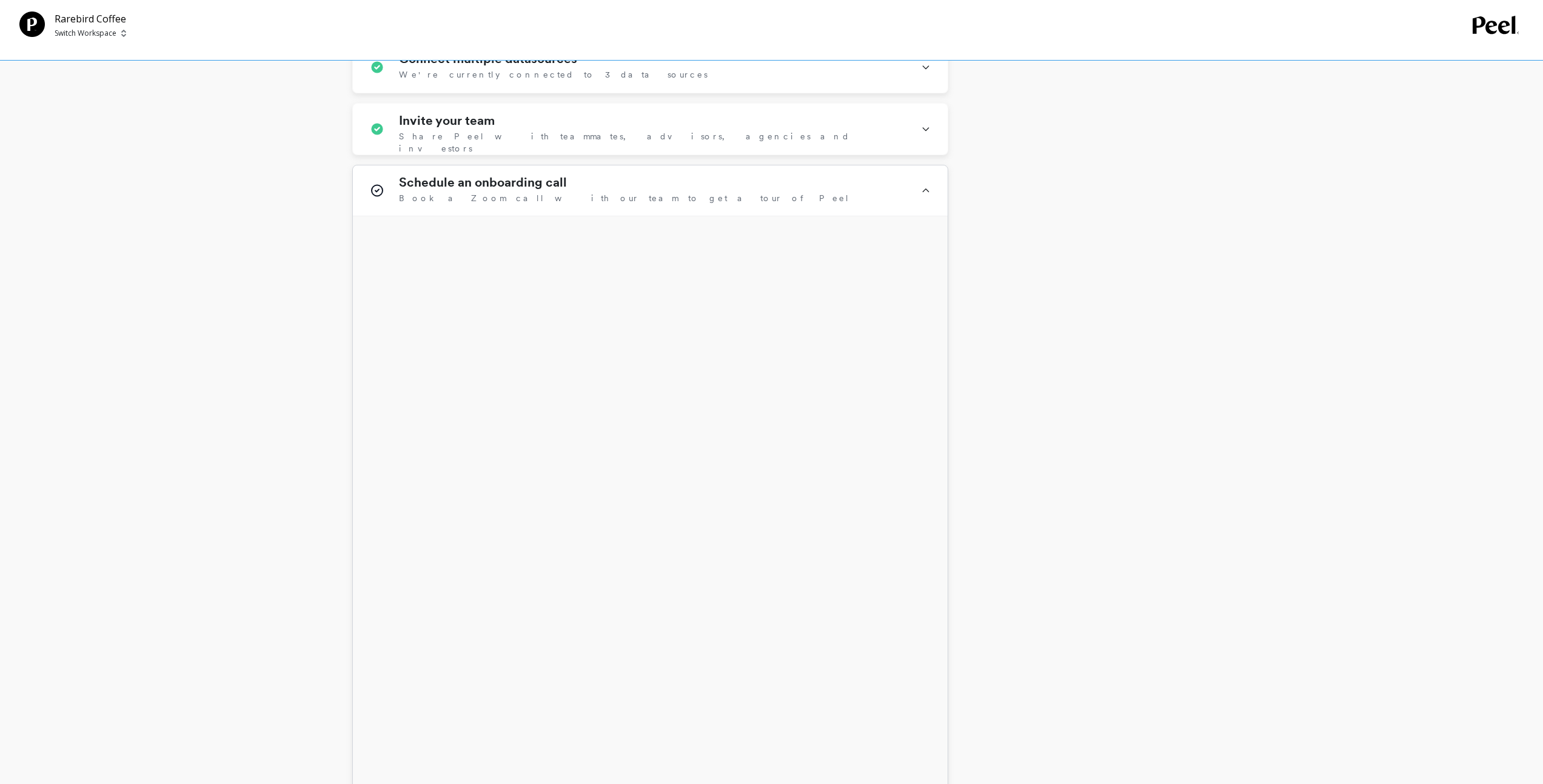
click at [926, 192] on icon at bounding box center [925, 190] width 10 height 31
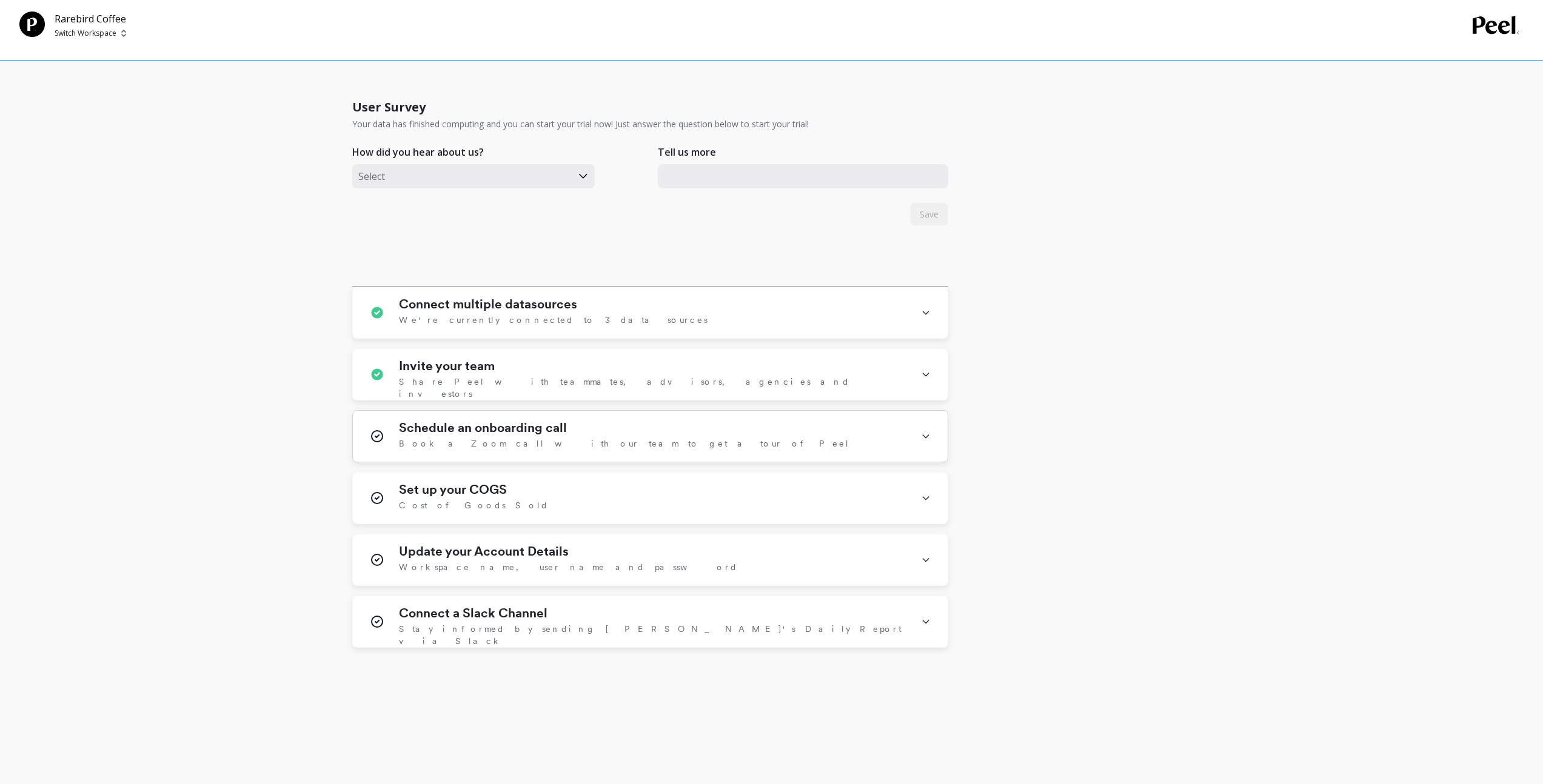
scroll to position [518, 0]
click at [564, 495] on div "Set up your COGS Cost of Goods Sold" at bounding box center [652, 497] width 507 height 32
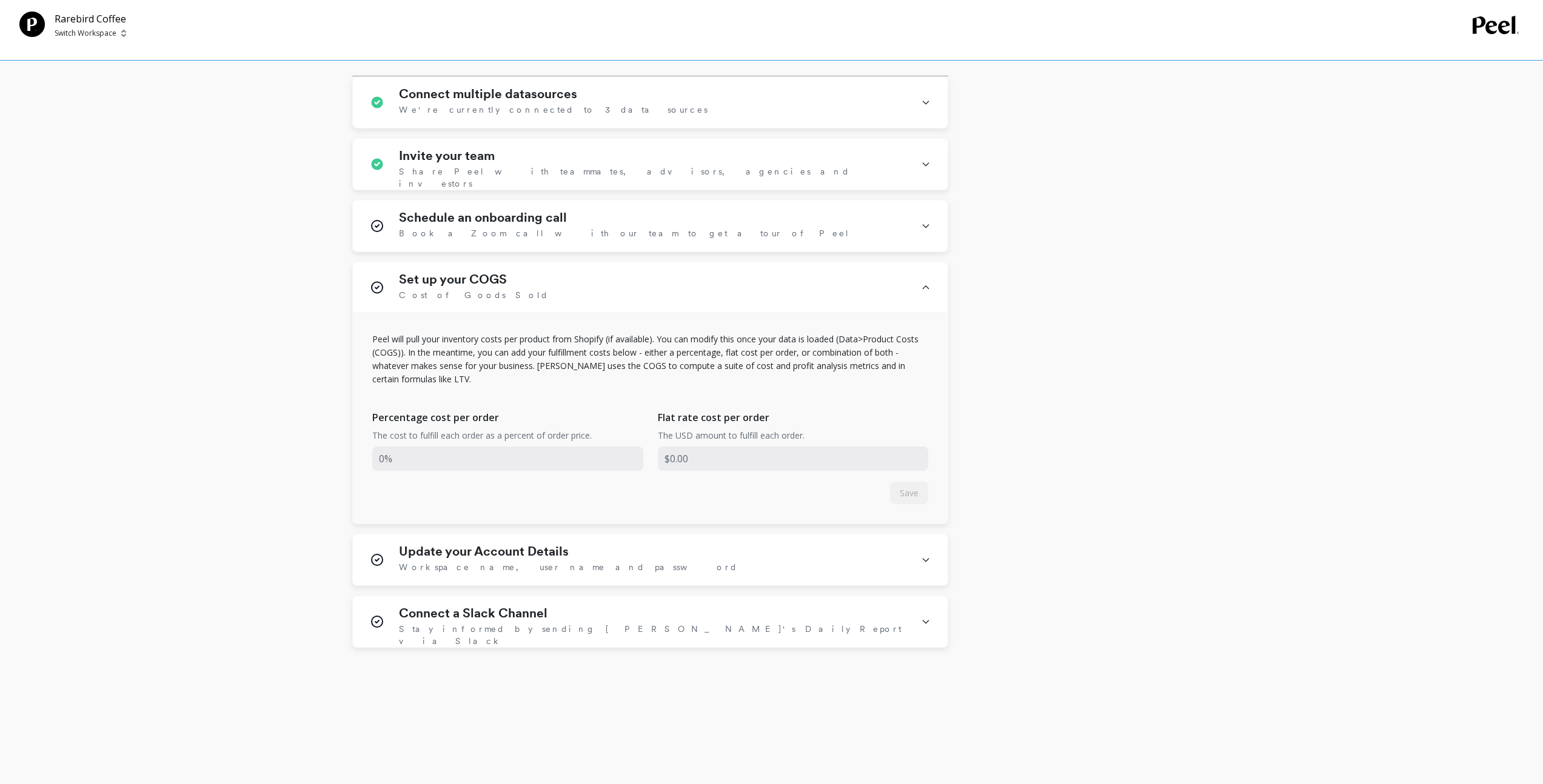
drag, startPoint x: 61, startPoint y: 20, endPoint x: 63, endPoint y: 38, distance: 18.1
click at [61, 20] on p "Rarebird Coffee" at bounding box center [90, 19] width 72 height 15
click at [89, 34] on p "Switch Workspace" at bounding box center [85, 33] width 61 height 10
click at [95, 88] on p "Rarebird Coffee" at bounding box center [117, 91] width 61 height 12
